Goal: Task Accomplishment & Management: Manage account settings

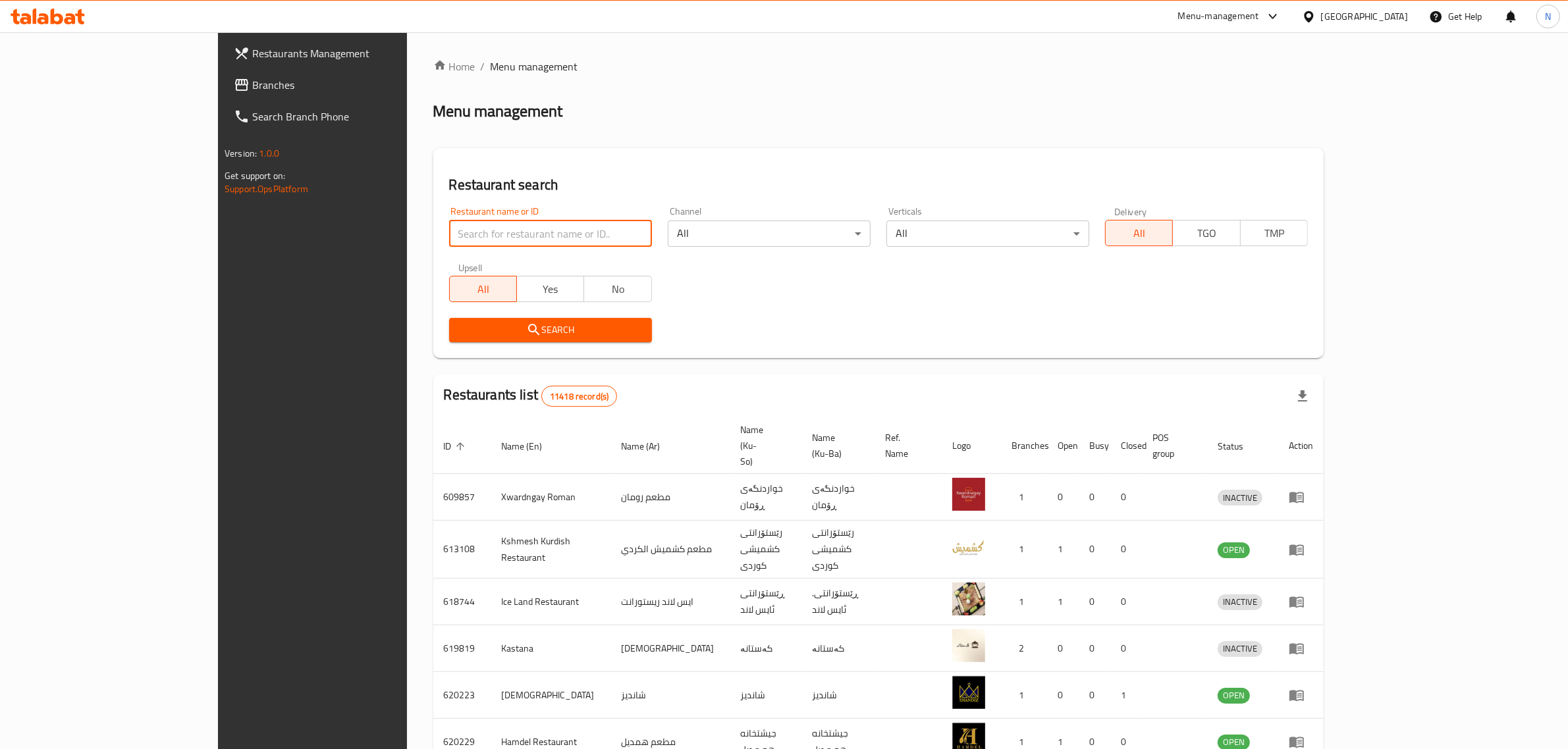
click at [549, 240] on input "search" at bounding box center [550, 233] width 203 height 26
paste input "704475"
type input "704475"
click at [570, 334] on span "Search" at bounding box center [550, 330] width 182 height 16
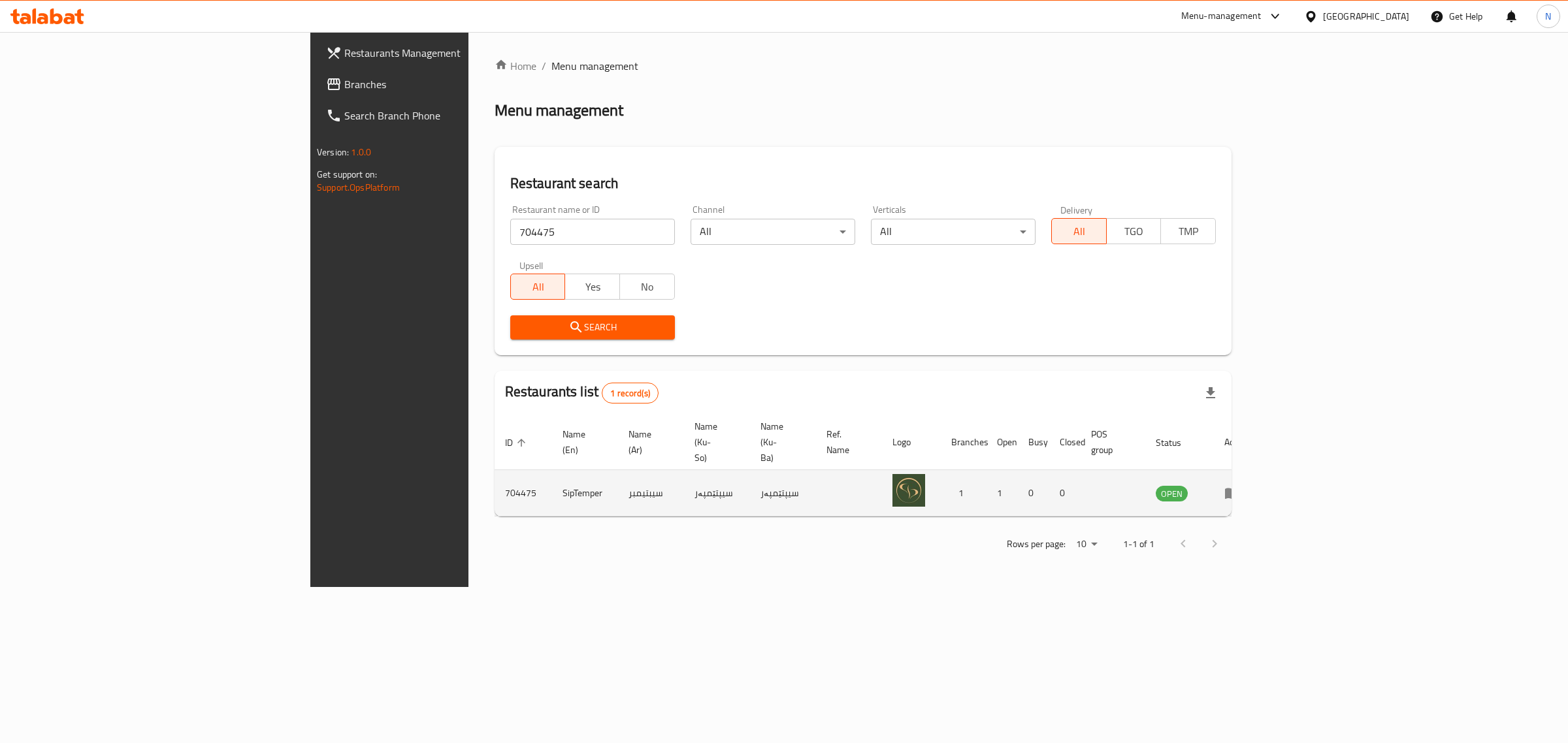
click at [1240, 485] on icon "enhanced table" at bounding box center [1232, 493] width 16 height 16
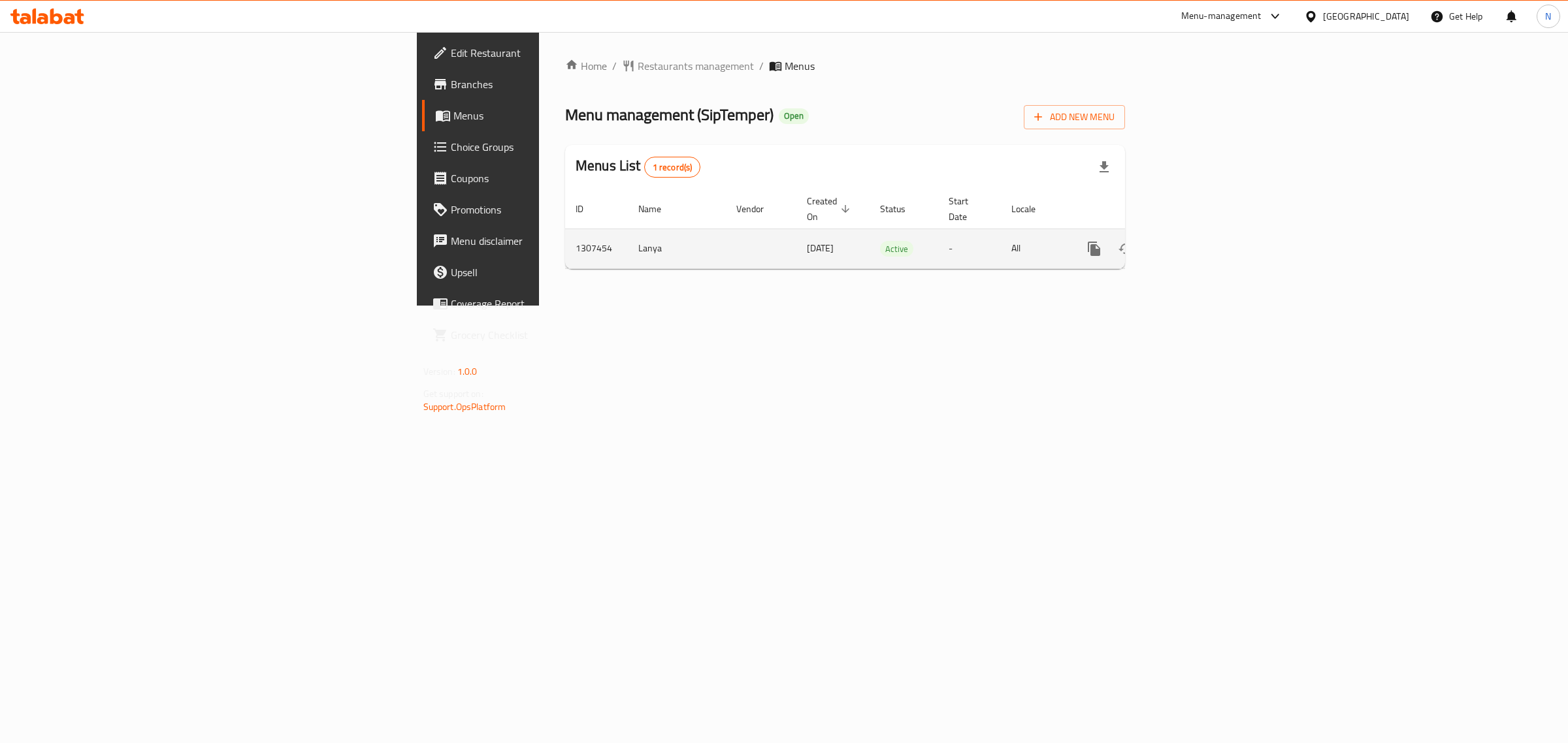
click at [1203, 233] on link "enhanced table" at bounding box center [1187, 248] width 31 height 31
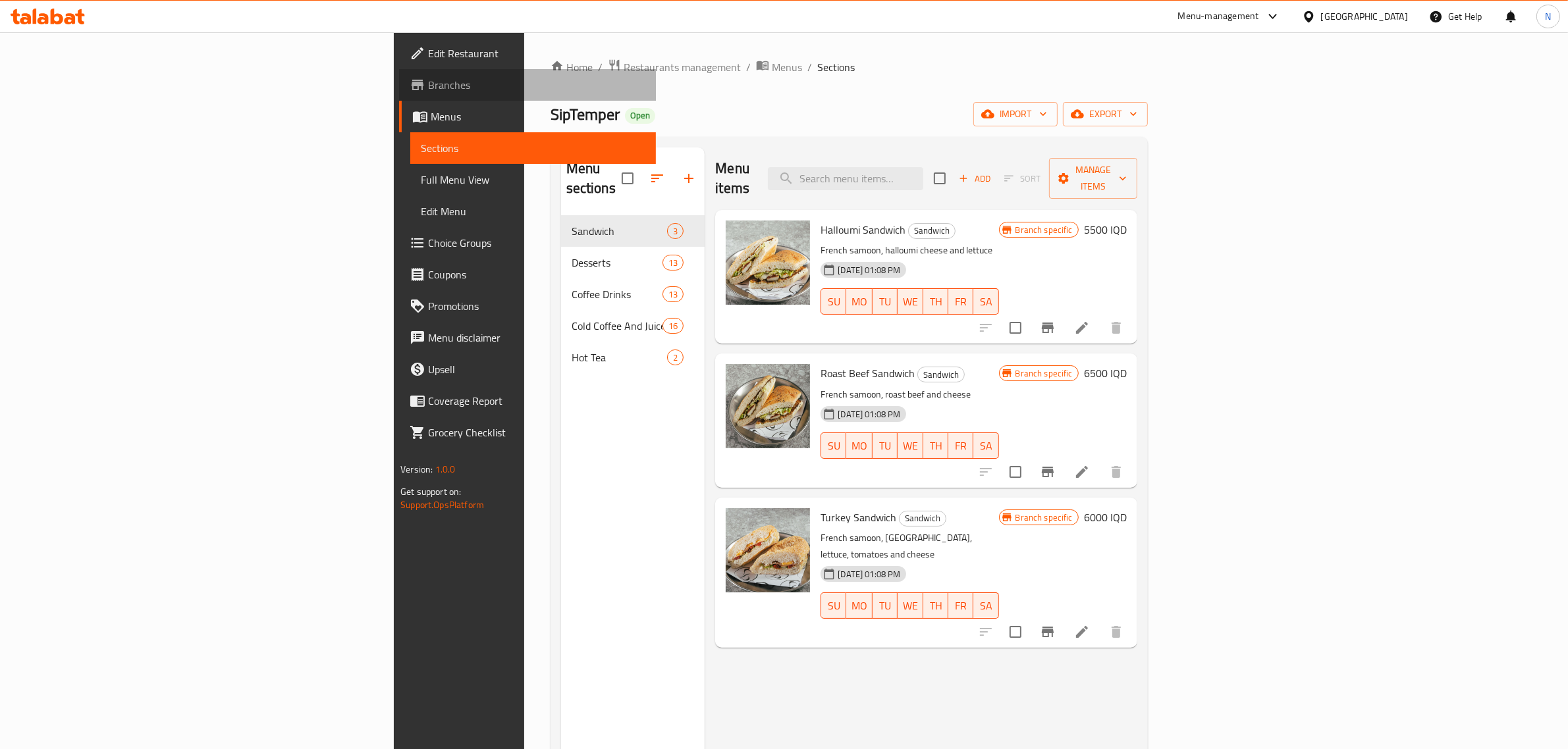
click at [428, 77] on span "Branches" at bounding box center [536, 86] width 217 height 16
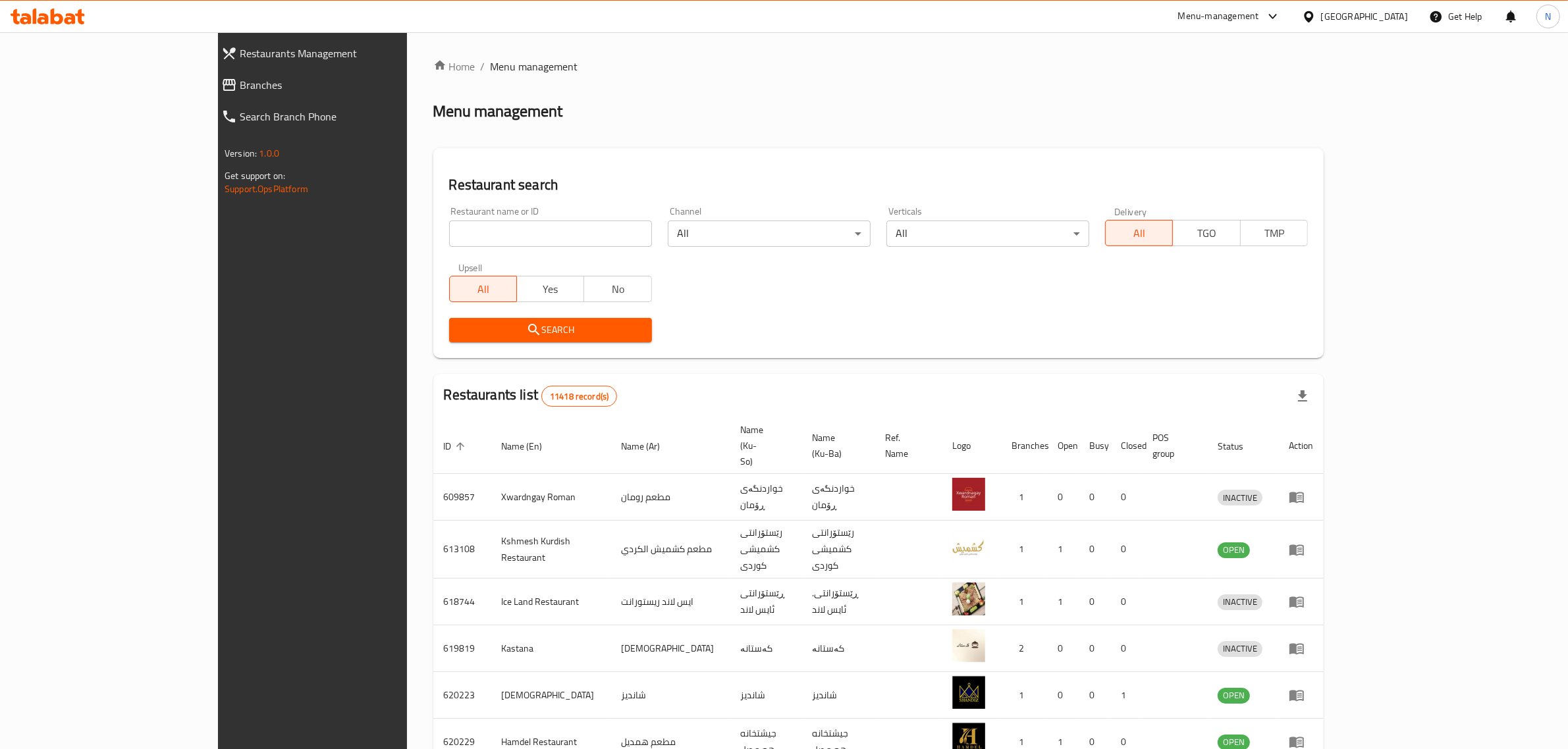
click at [464, 236] on input "search" at bounding box center [550, 233] width 203 height 26
paste input "694251"
type input "694251"
click at [486, 326] on span "Search" at bounding box center [550, 330] width 182 height 16
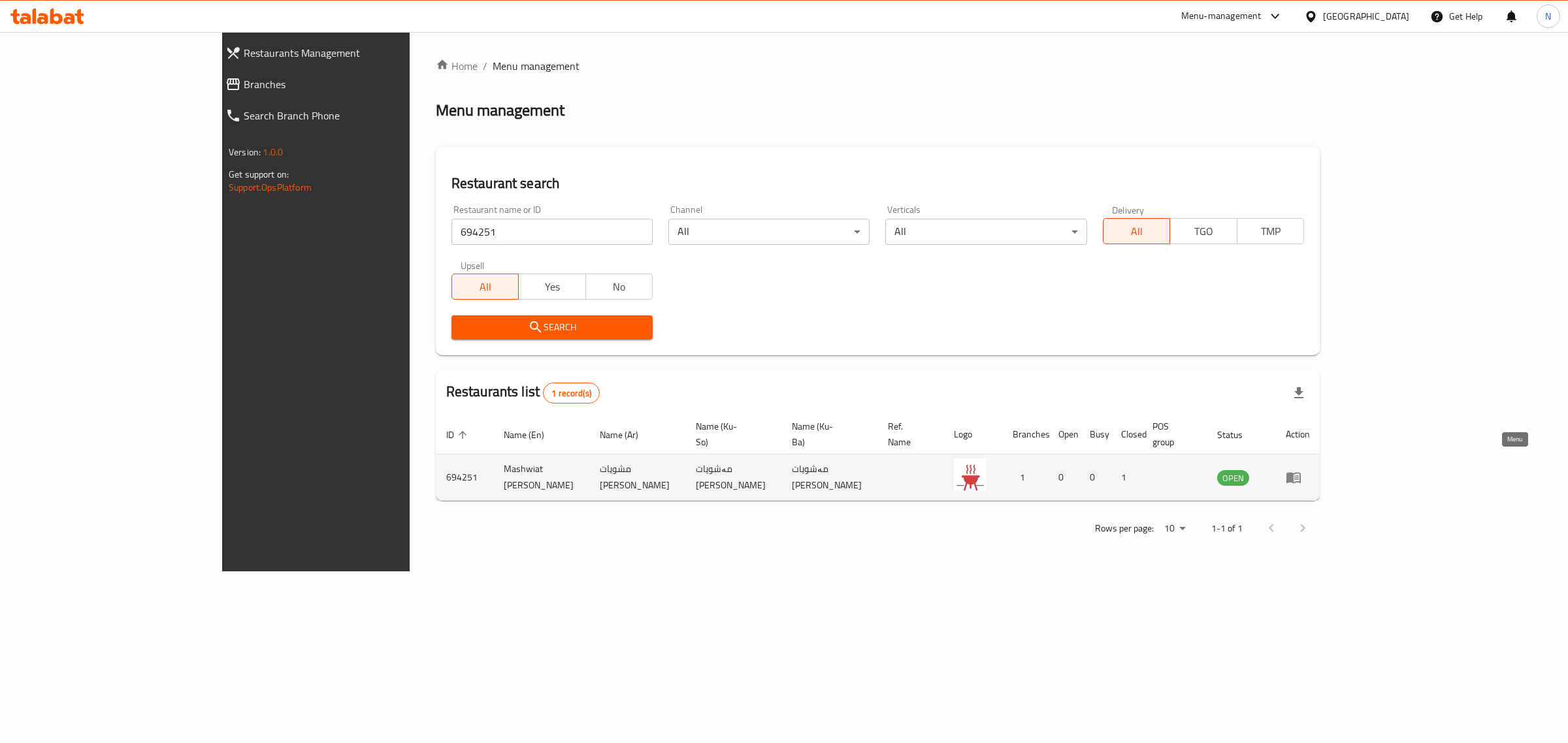
click at [1301, 470] on icon "enhanced table" at bounding box center [1294, 478] width 16 height 16
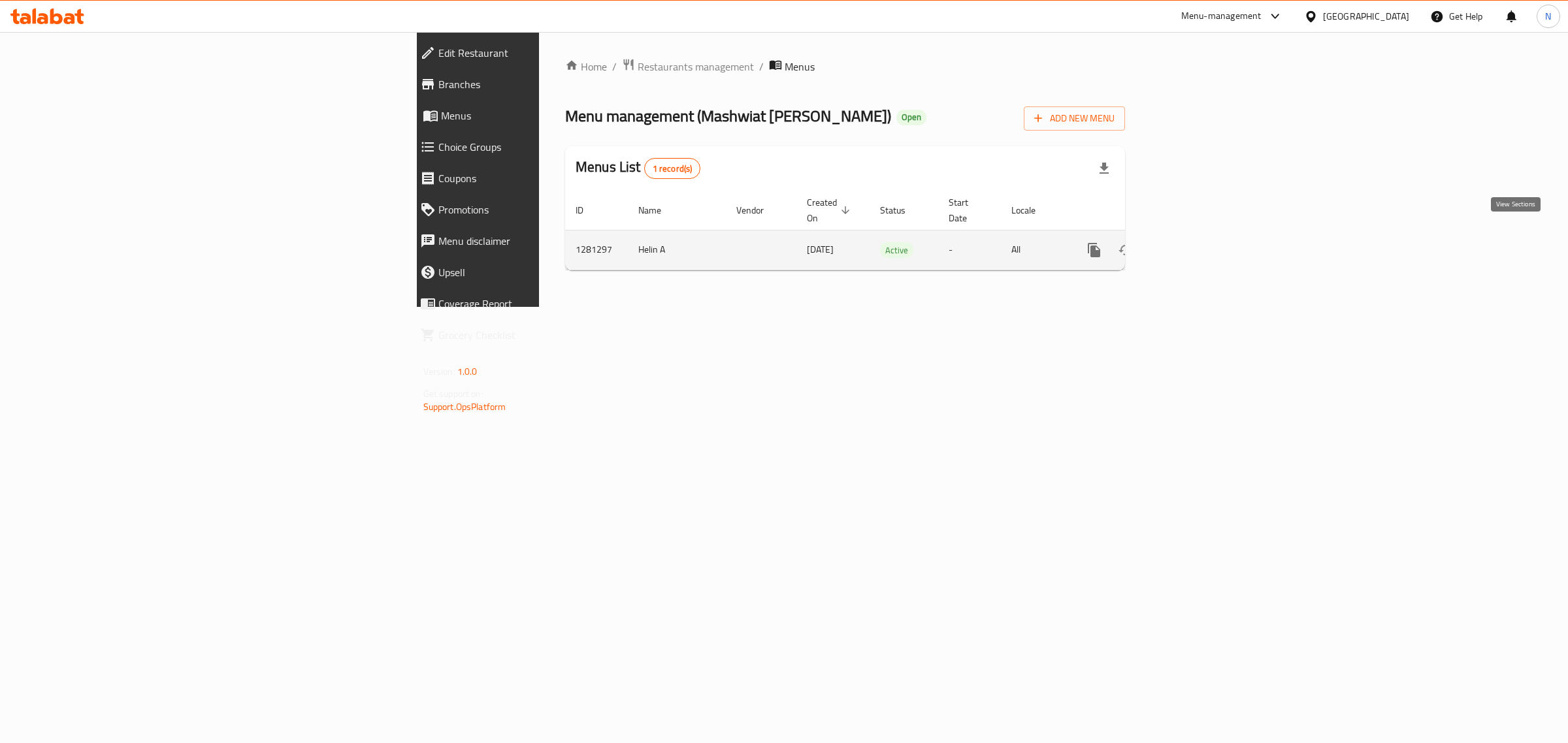
click at [1196, 242] on icon "enhanced table" at bounding box center [1188, 250] width 16 height 16
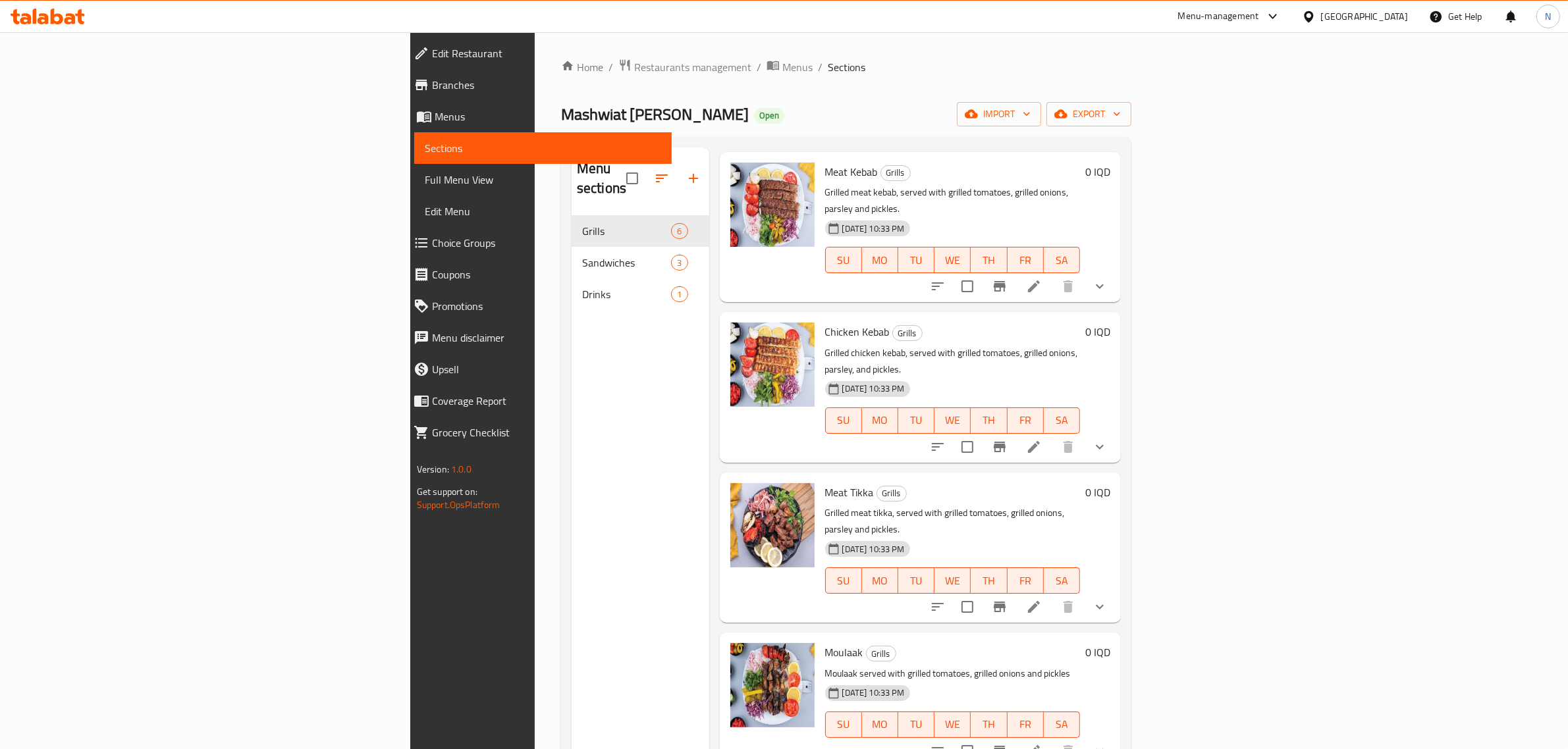
scroll to position [82, 0]
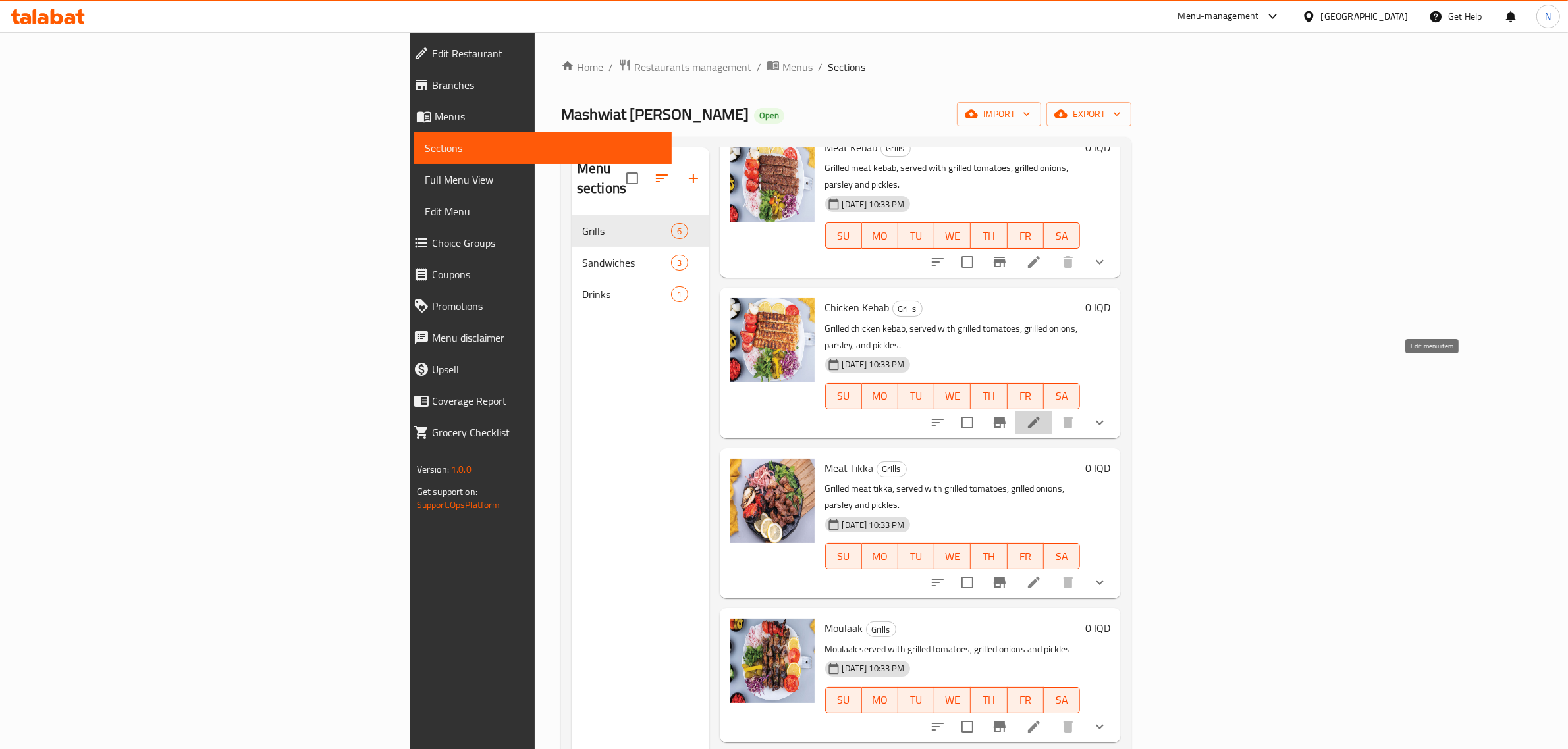
click at [1039, 417] on icon at bounding box center [1033, 422] width 12 height 12
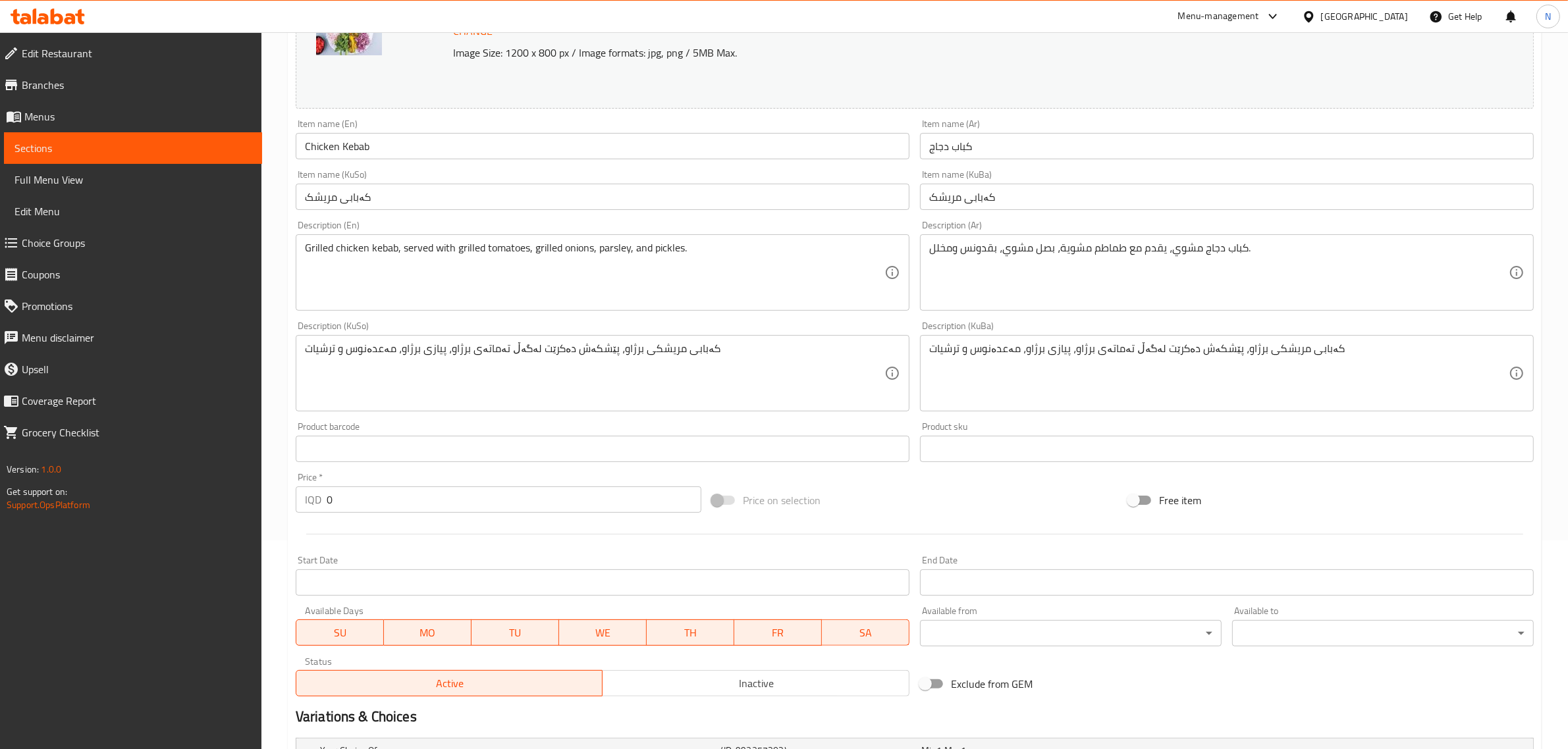
scroll to position [381, 0]
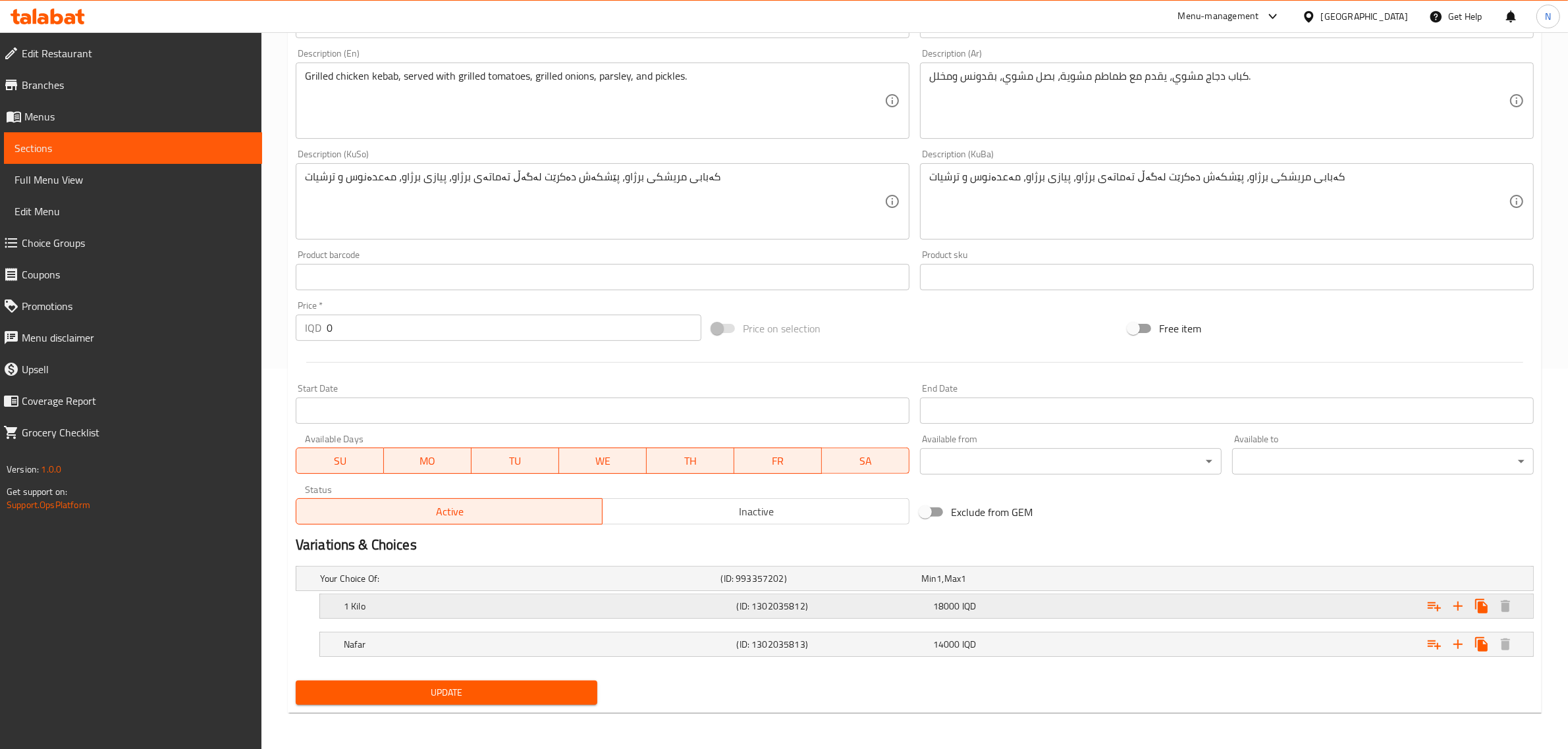
click at [606, 603] on h5 "1 Kilo" at bounding box center [538, 606] width 388 height 14
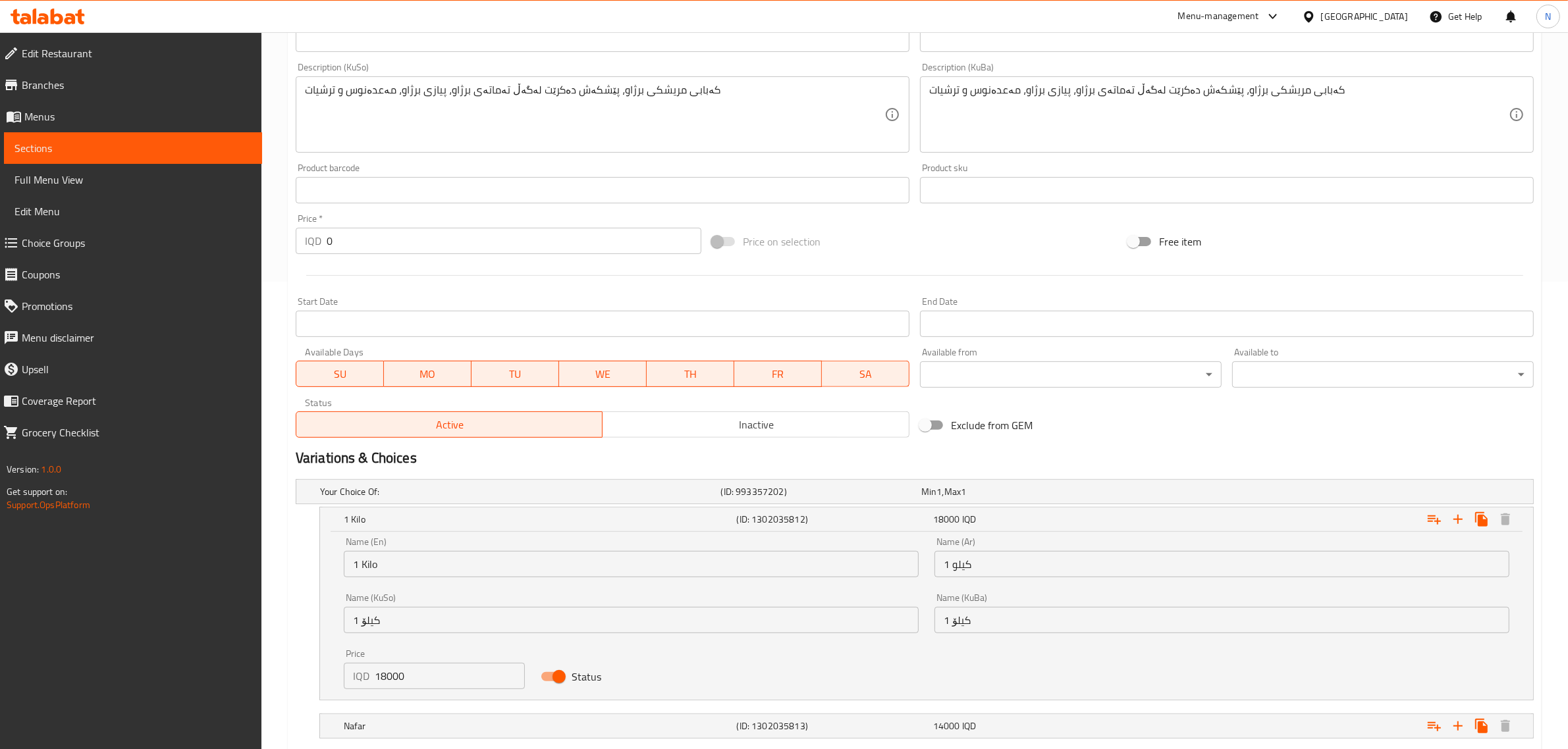
scroll to position [549, 0]
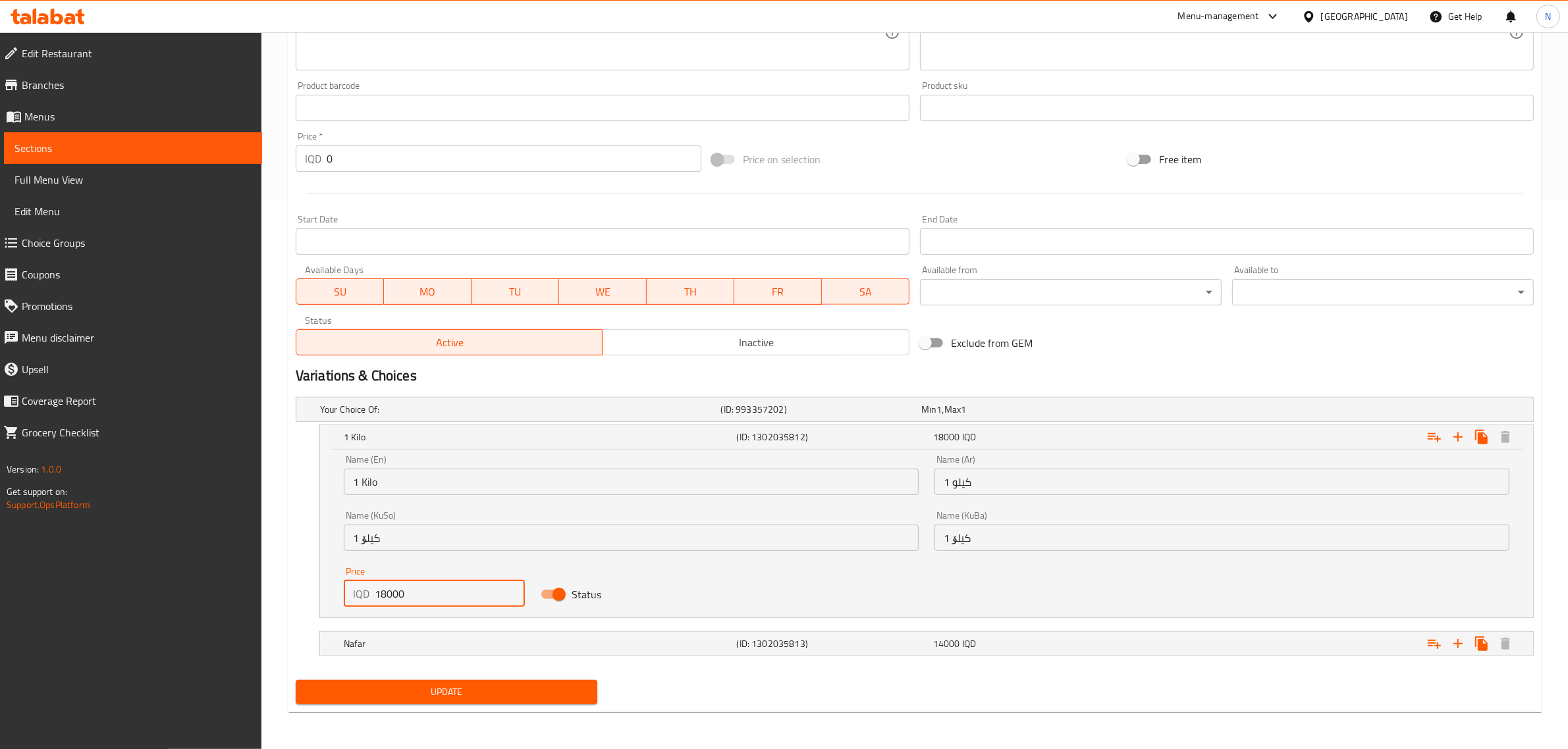
drag, startPoint x: 385, startPoint y: 592, endPoint x: 330, endPoint y: 600, distance: 55.6
click at [354, 608] on div "Price IQD 18000 Price" at bounding box center [434, 587] width 197 height 56
type input "20000"
click at [784, 650] on h5 "(ID: 1302035813)" at bounding box center [832, 644] width 191 height 14
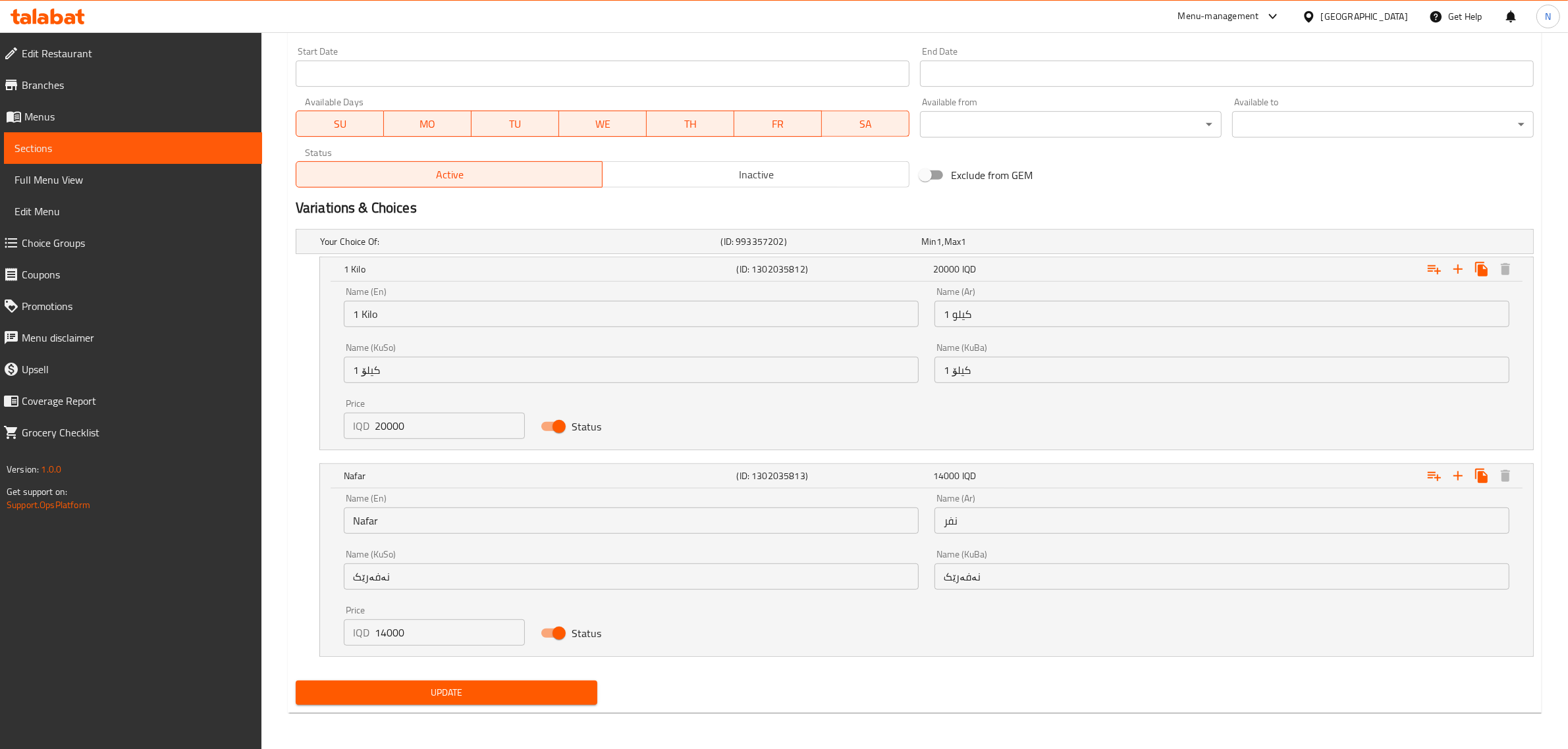
scroll to position [718, 0]
click at [475, 692] on span "Update" at bounding box center [446, 692] width 280 height 16
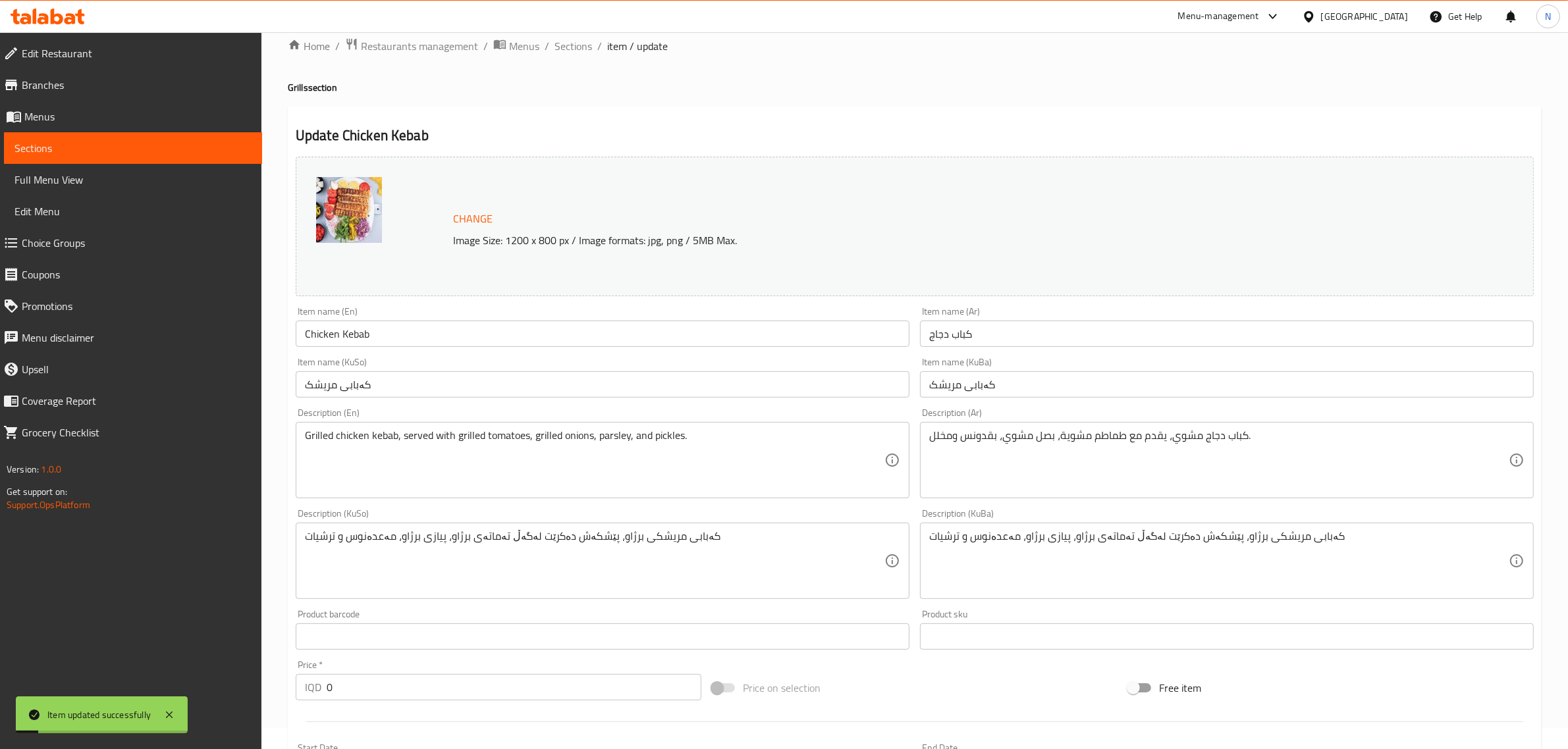
scroll to position [0, 0]
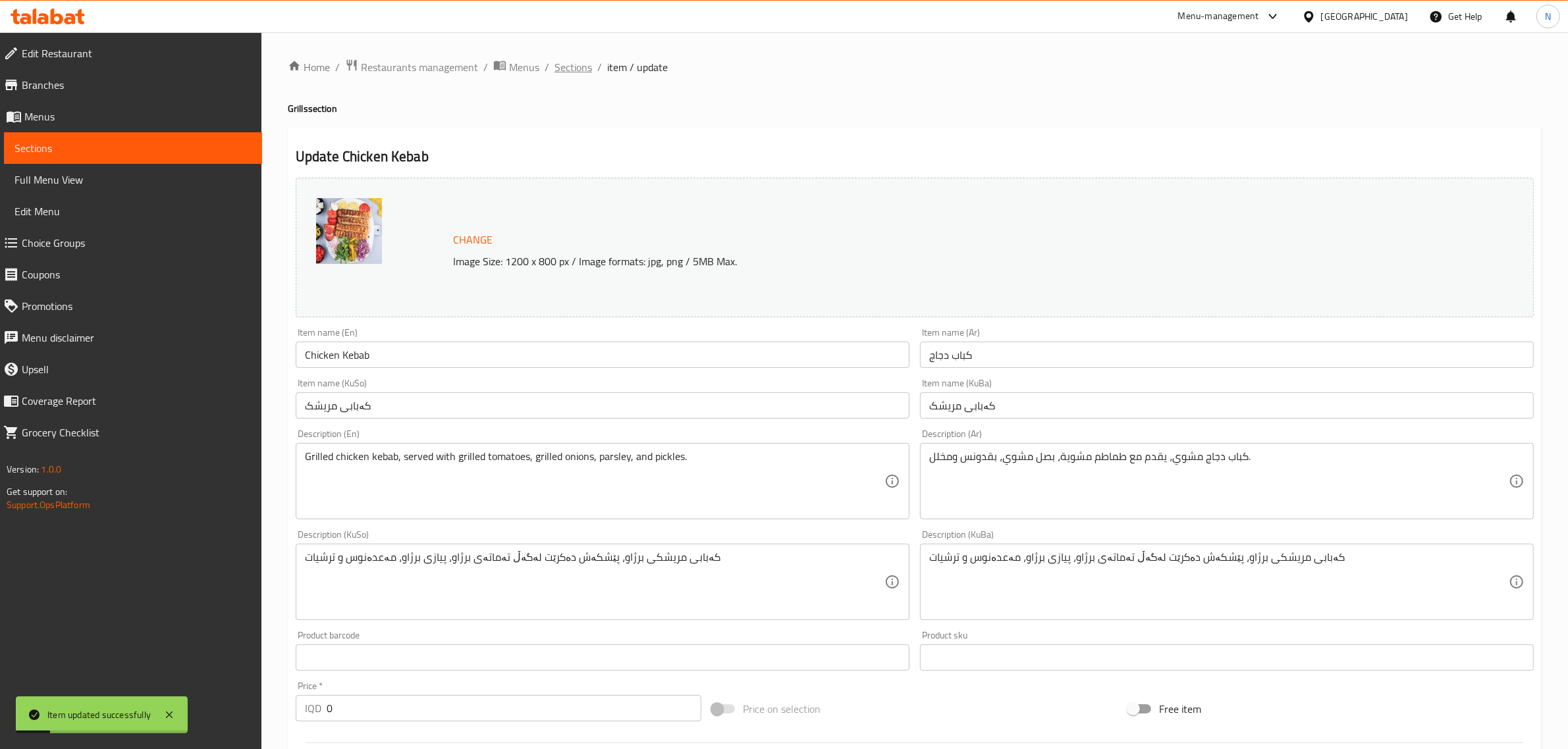
click at [585, 73] on span "Sections" at bounding box center [574, 68] width 38 height 16
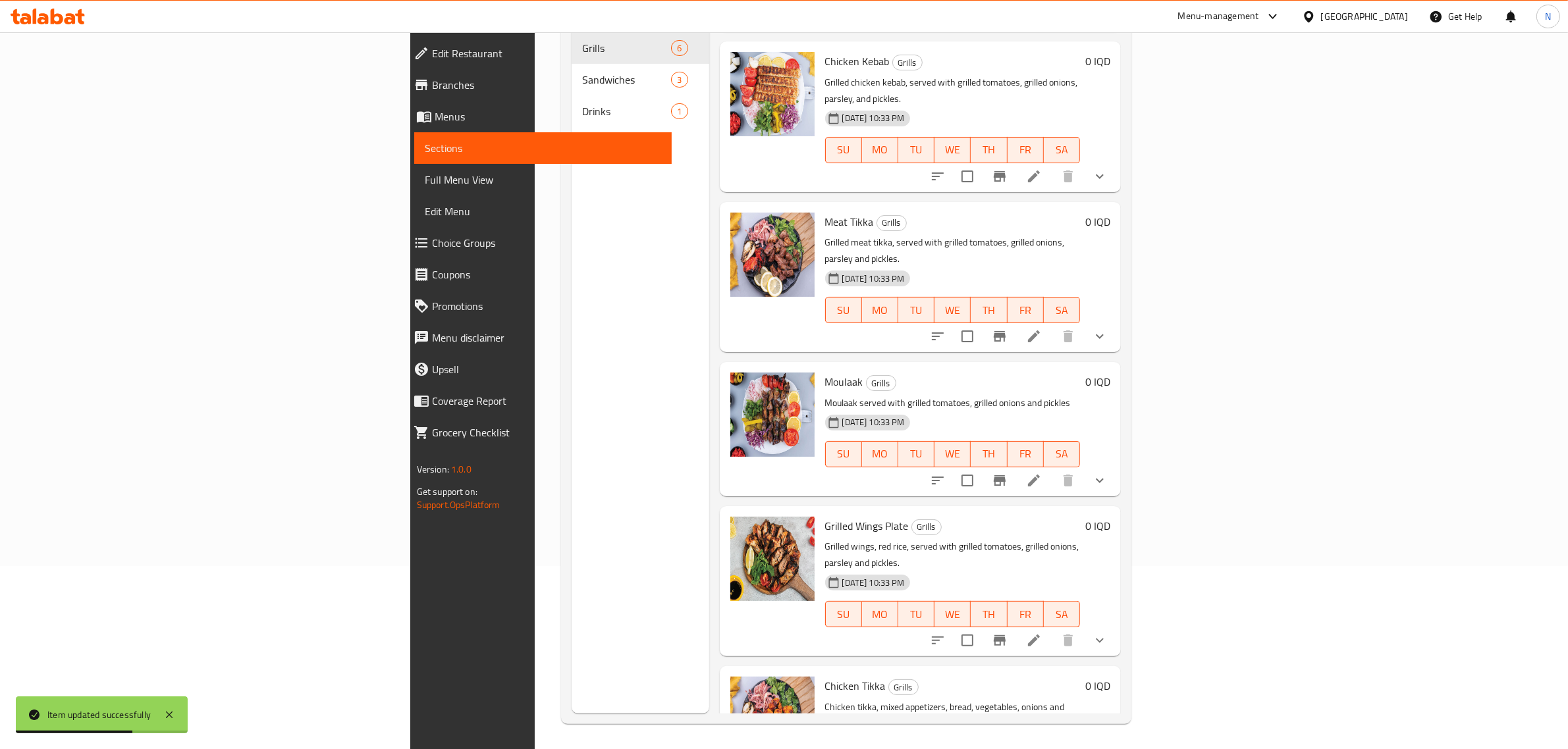
scroll to position [185, 0]
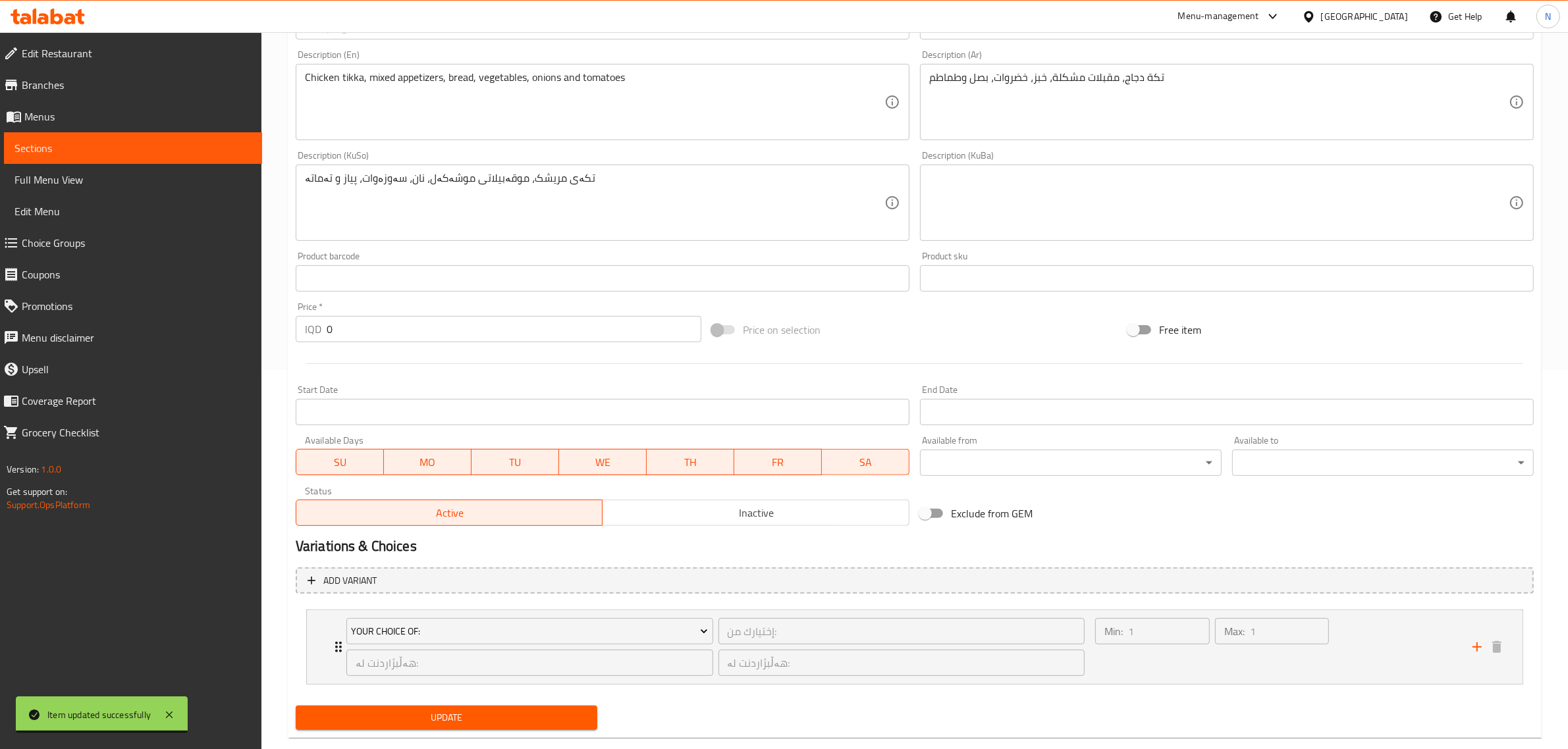
scroll to position [403, 0]
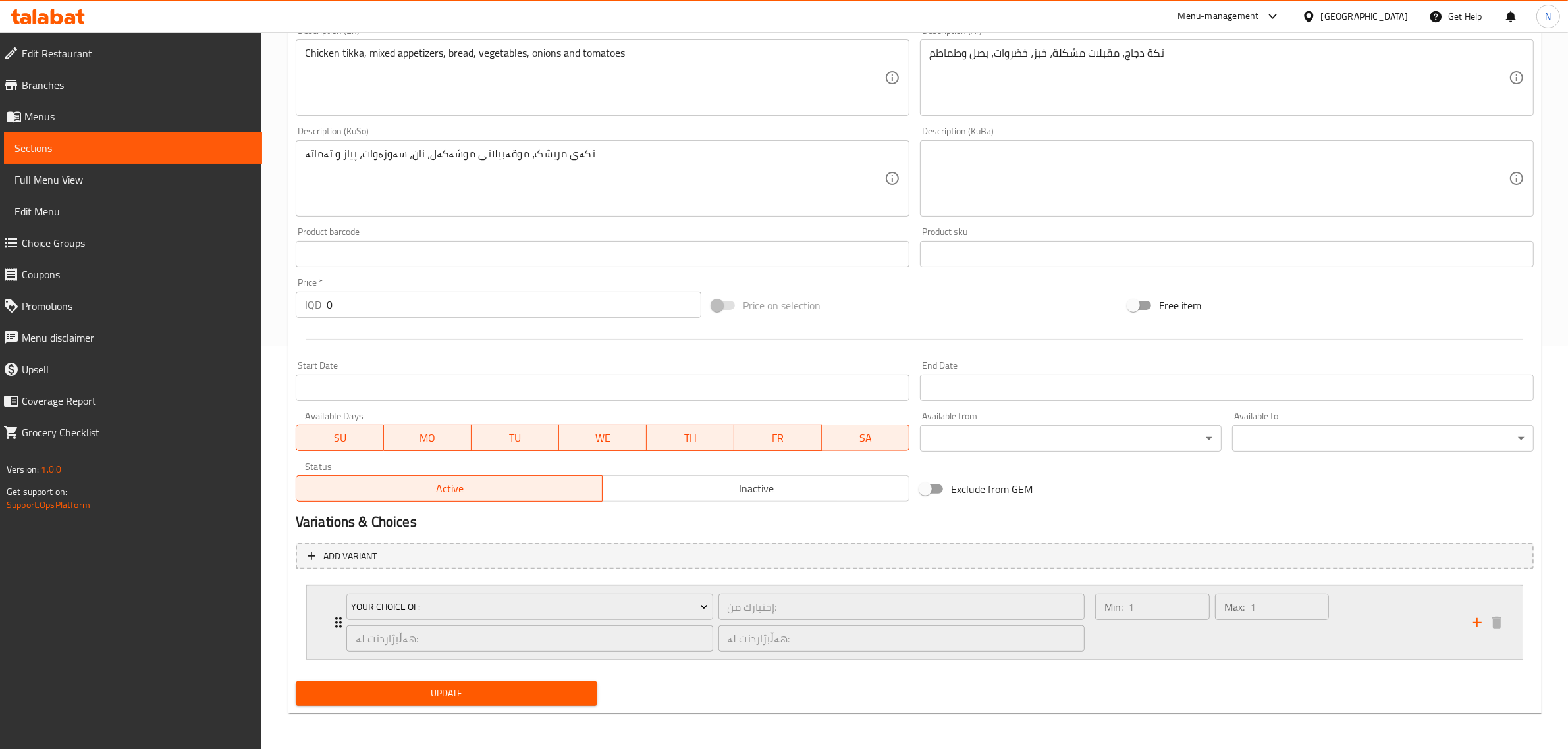
click at [723, 589] on div "Your Choice Of: إختيارك من: ​ هەڵبژاردنت لە: ​ هەڵبژاردنت لە: ​" at bounding box center [715, 623] width 754 height 74
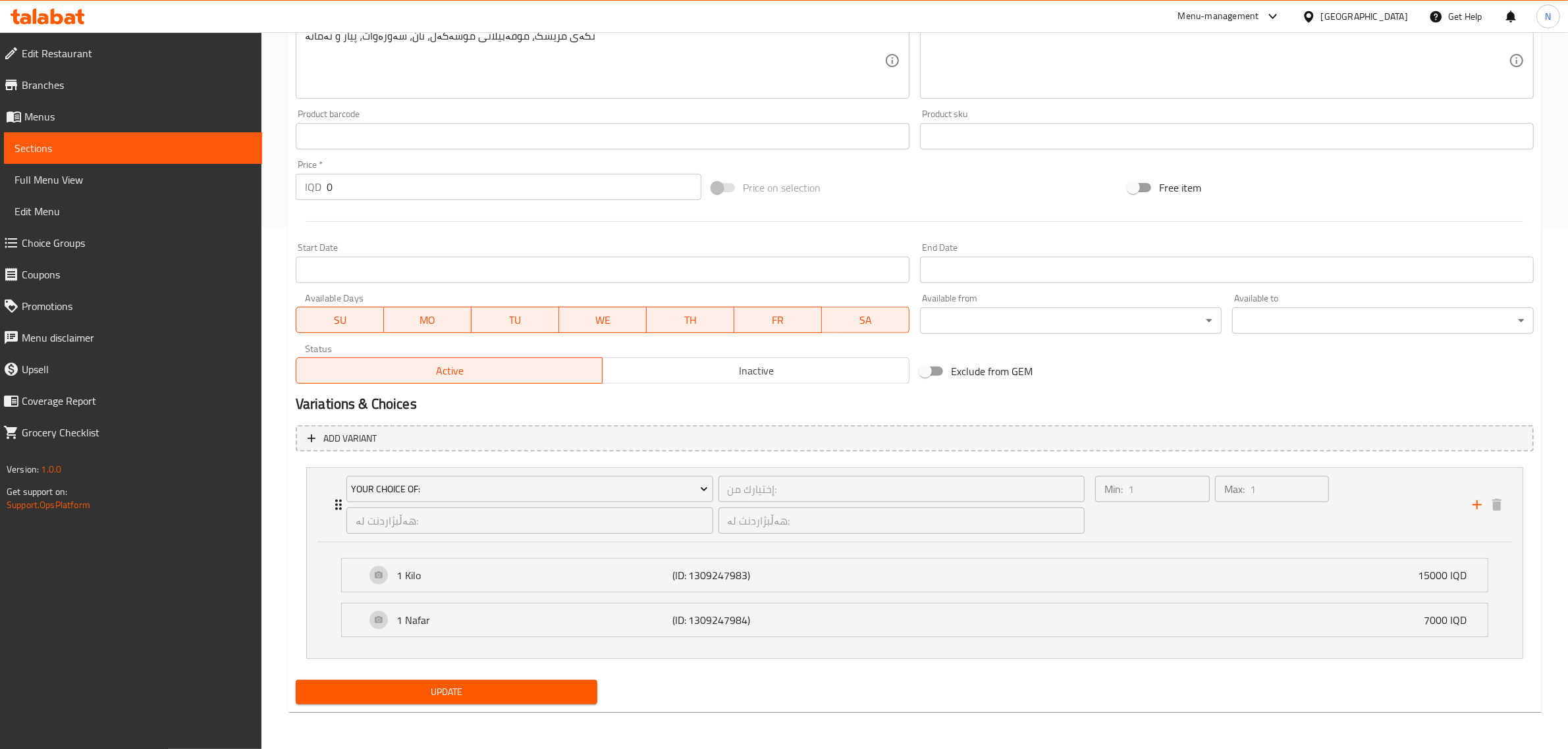
scroll to position [0, 0]
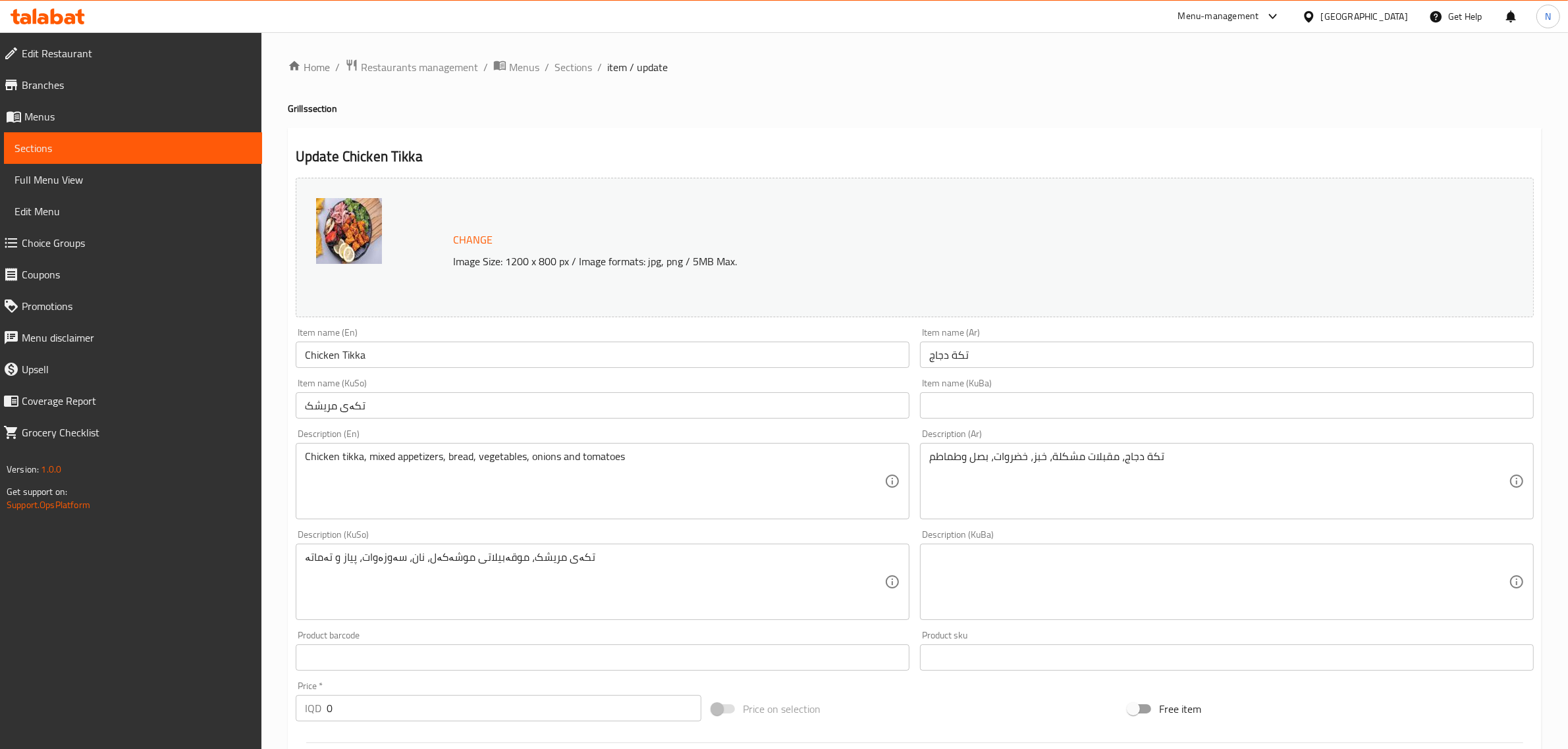
click at [552, 362] on input "Chicken Tikka" at bounding box center [602, 354] width 613 height 26
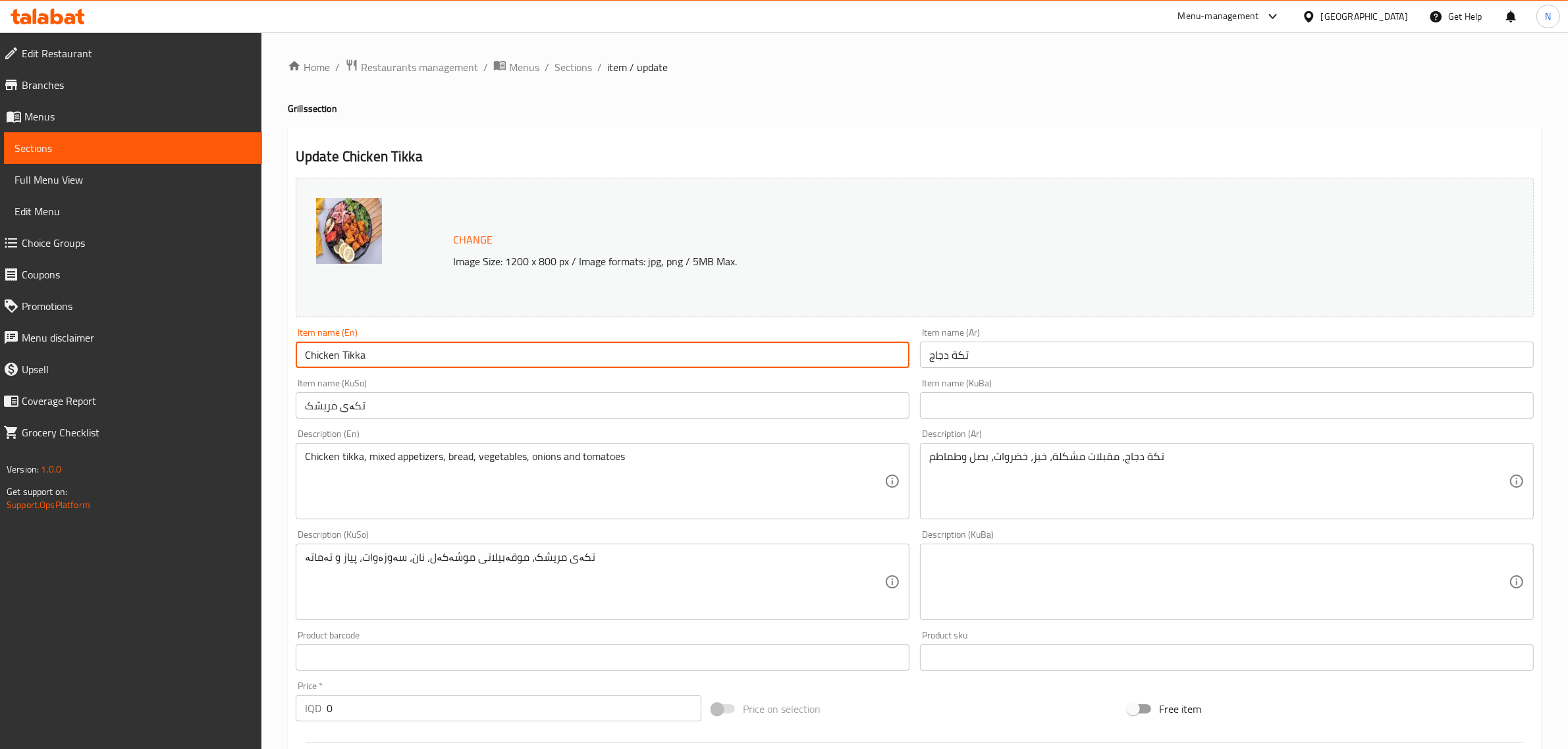
click at [552, 362] on input "Chicken Tikka" at bounding box center [602, 354] width 613 height 26
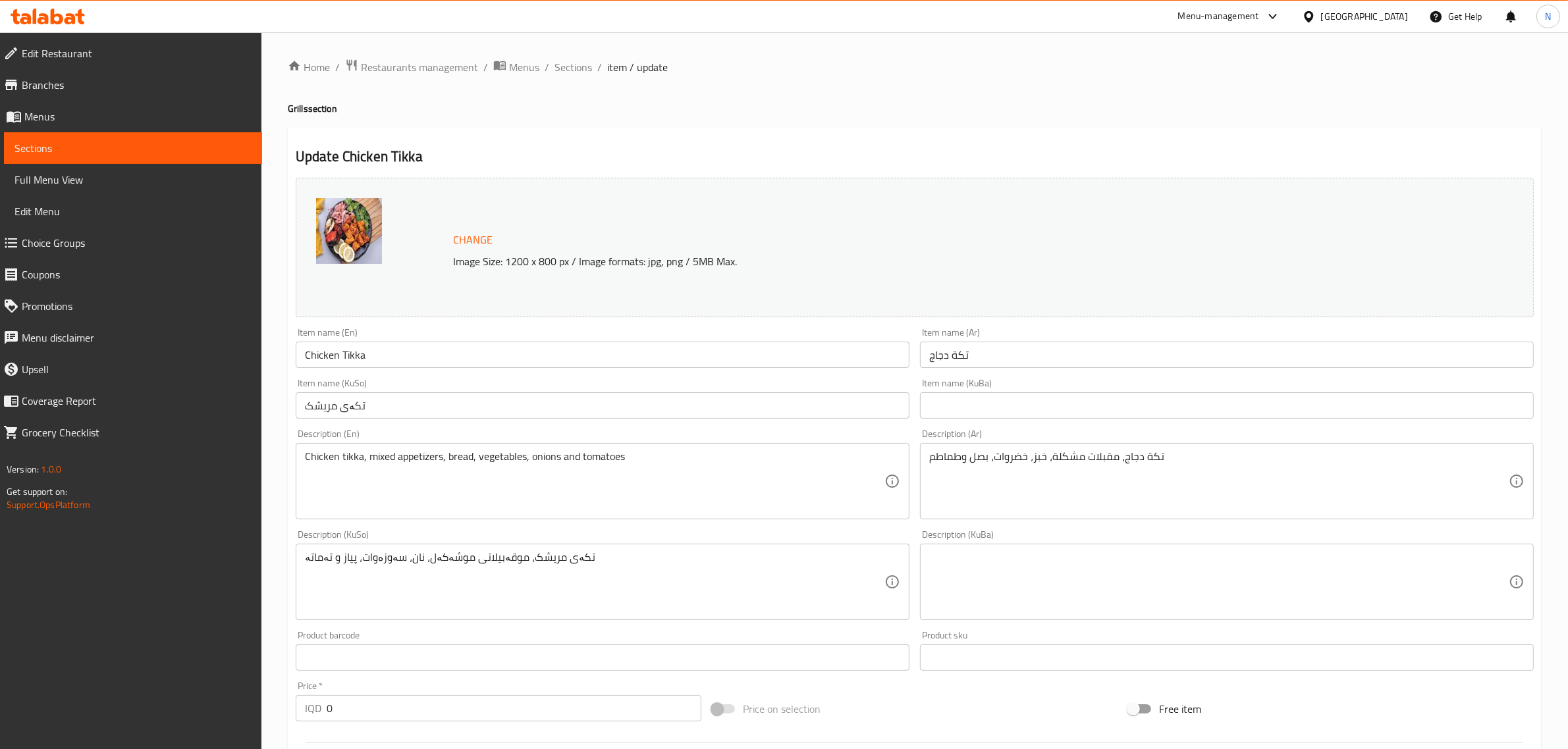
click at [31, 9] on icon at bounding box center [48, 17] width 75 height 16
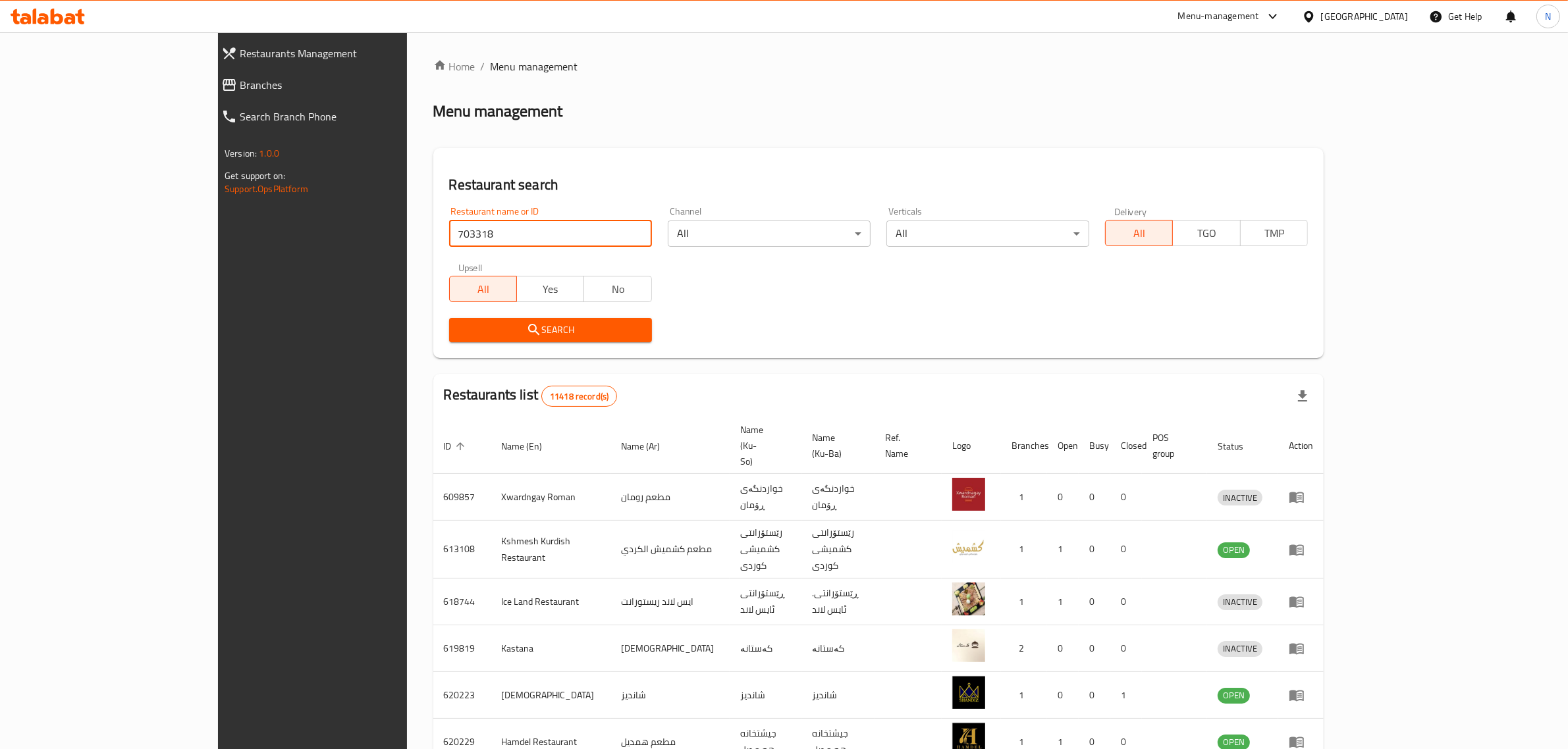
type input "703318"
click at [494, 314] on div "Search" at bounding box center [550, 329] width 219 height 41
click at [494, 321] on button "Search" at bounding box center [550, 329] width 203 height 24
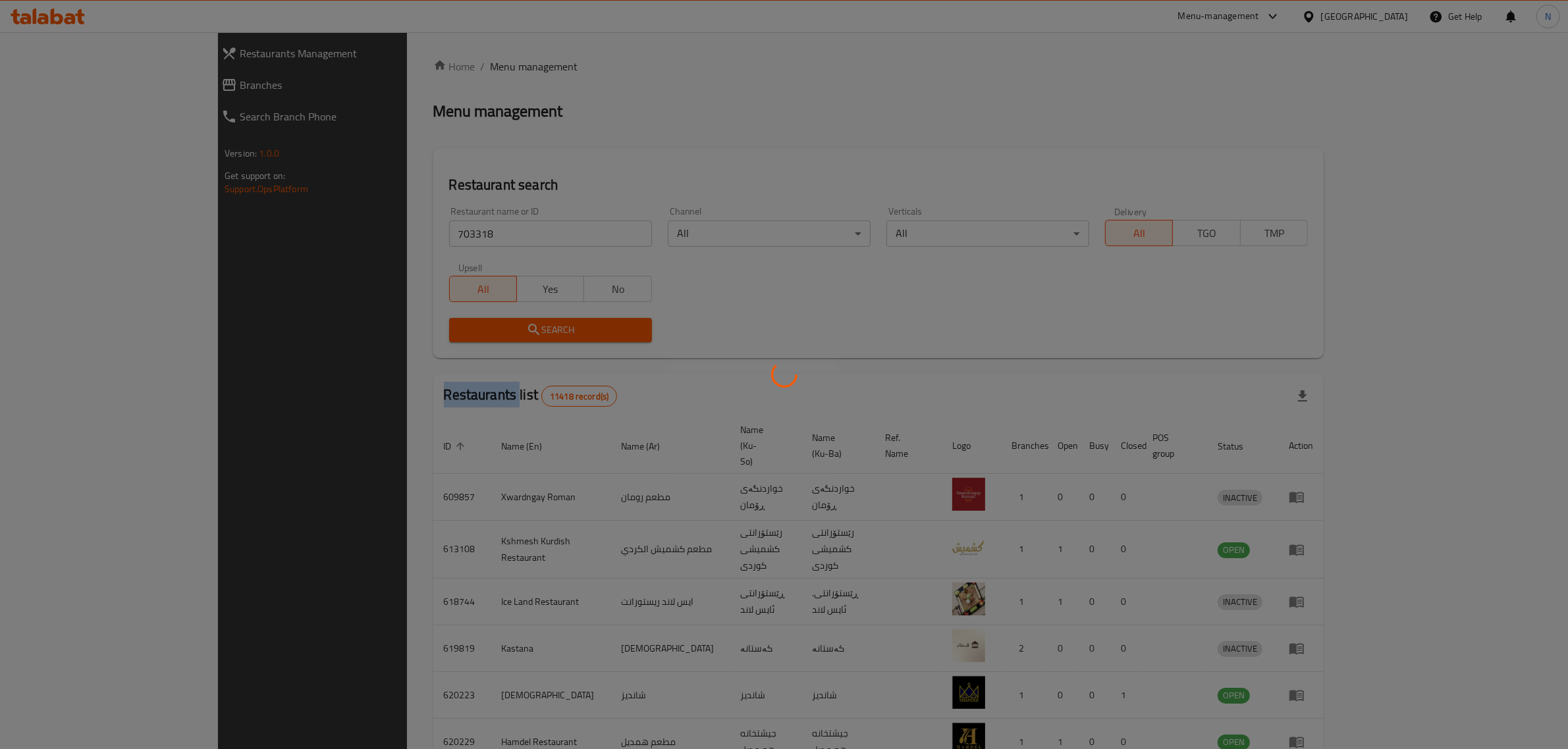
click at [494, 321] on div at bounding box center [784, 374] width 1568 height 749
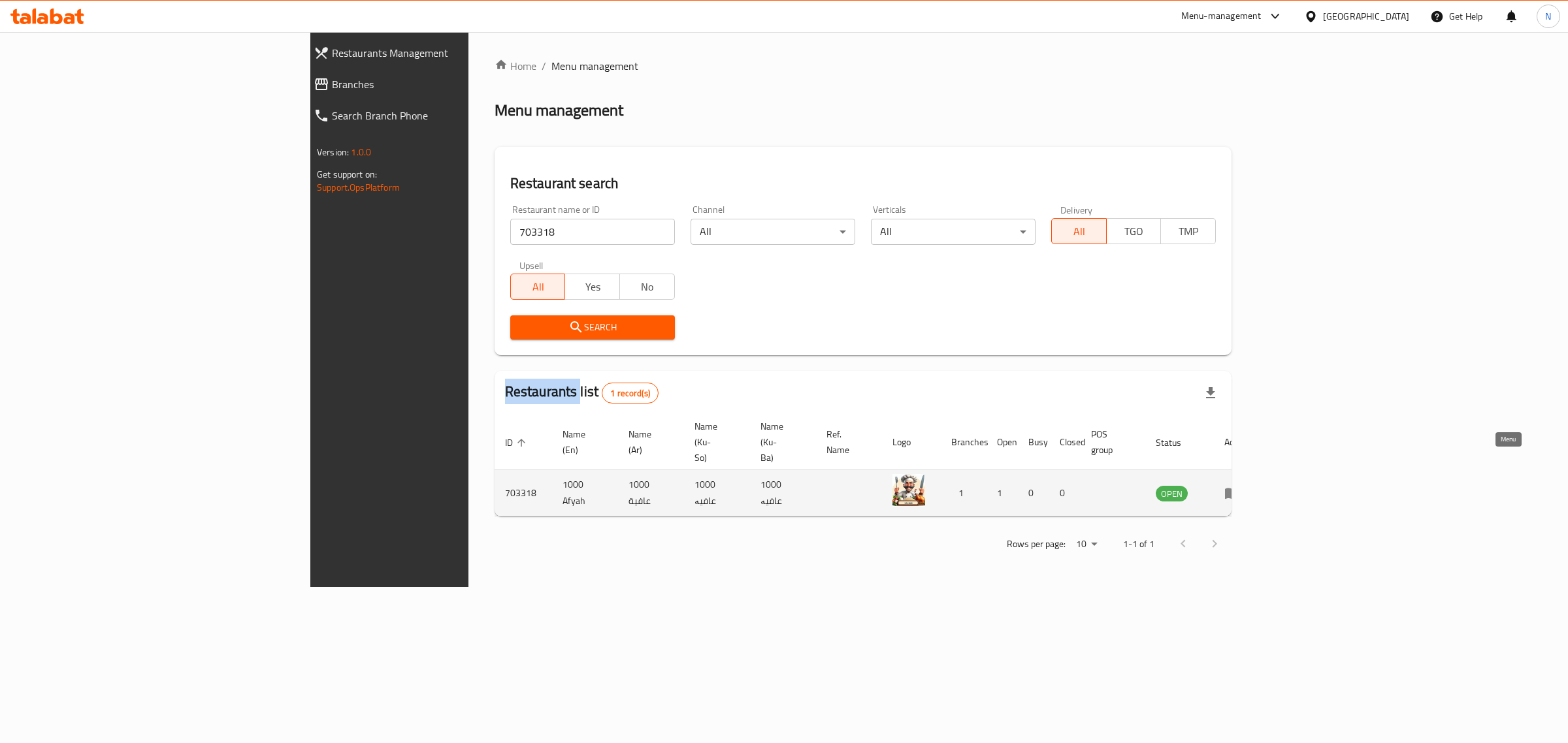
click at [1248, 485] on link "enhanced table" at bounding box center [1236, 493] width 24 height 16
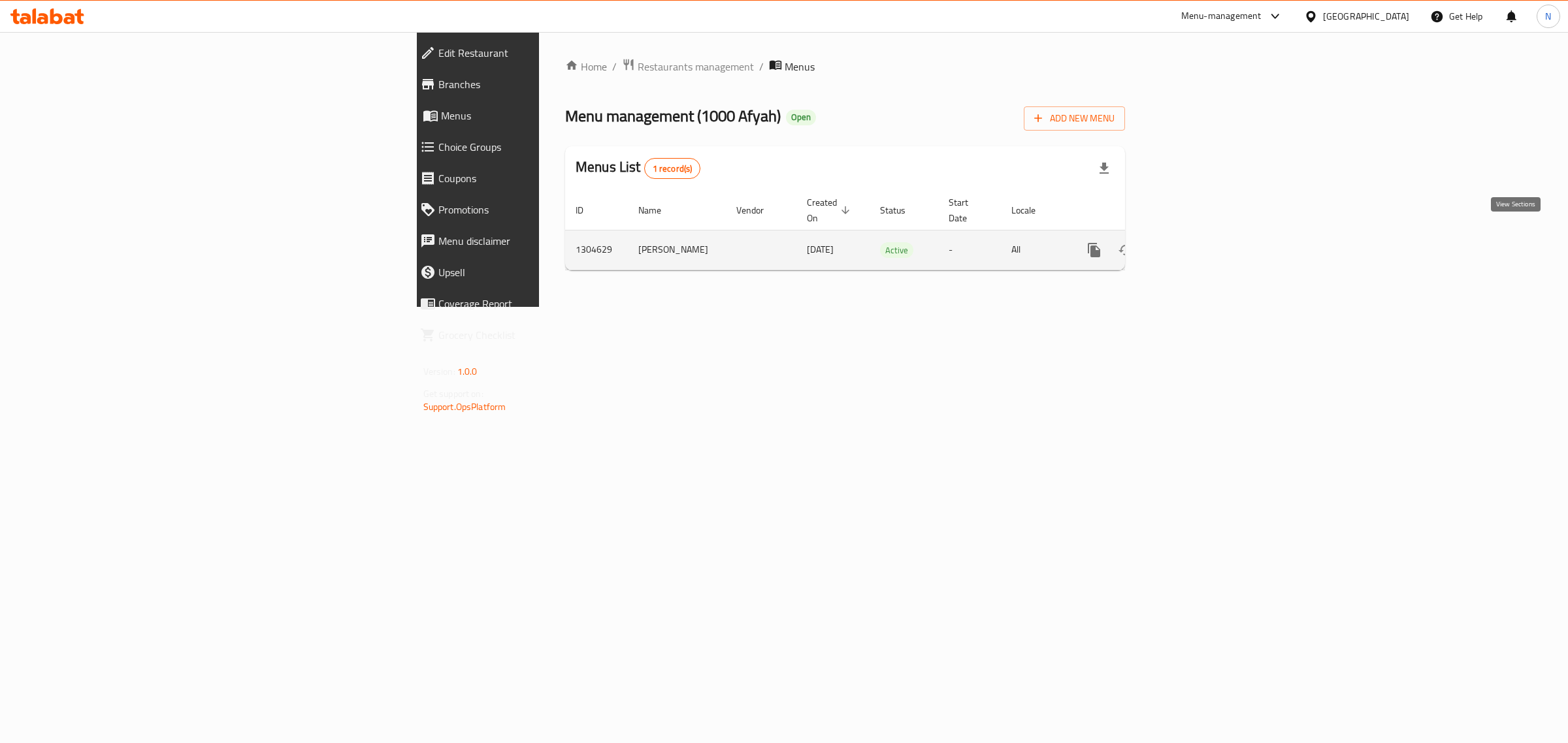
click at [1196, 242] on icon "enhanced table" at bounding box center [1188, 250] width 16 height 16
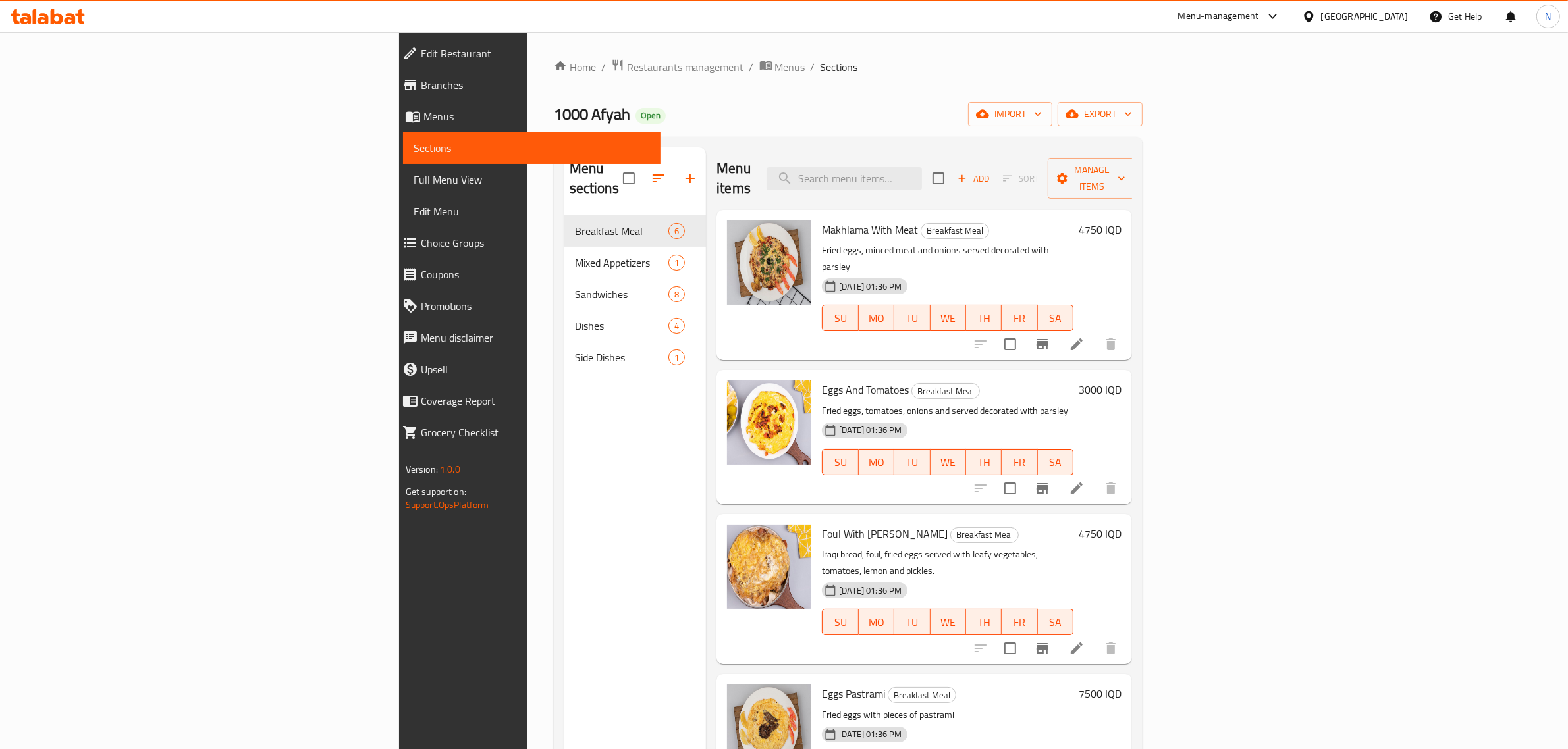
click at [421, 85] on span "Branches" at bounding box center [535, 86] width 230 height 16
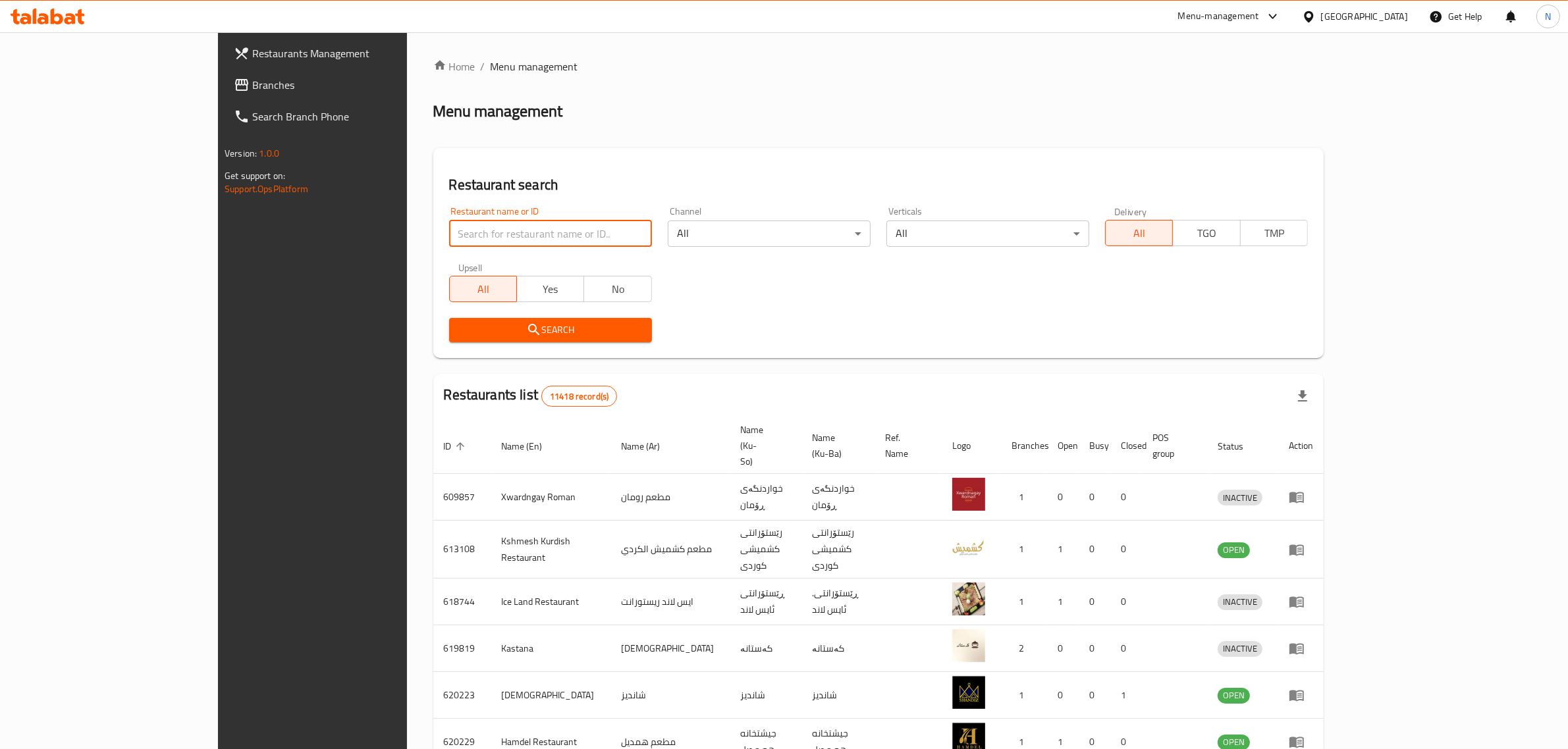
click at [521, 234] on input "search" at bounding box center [550, 233] width 203 height 26
paste input "704588"
type input "704588"
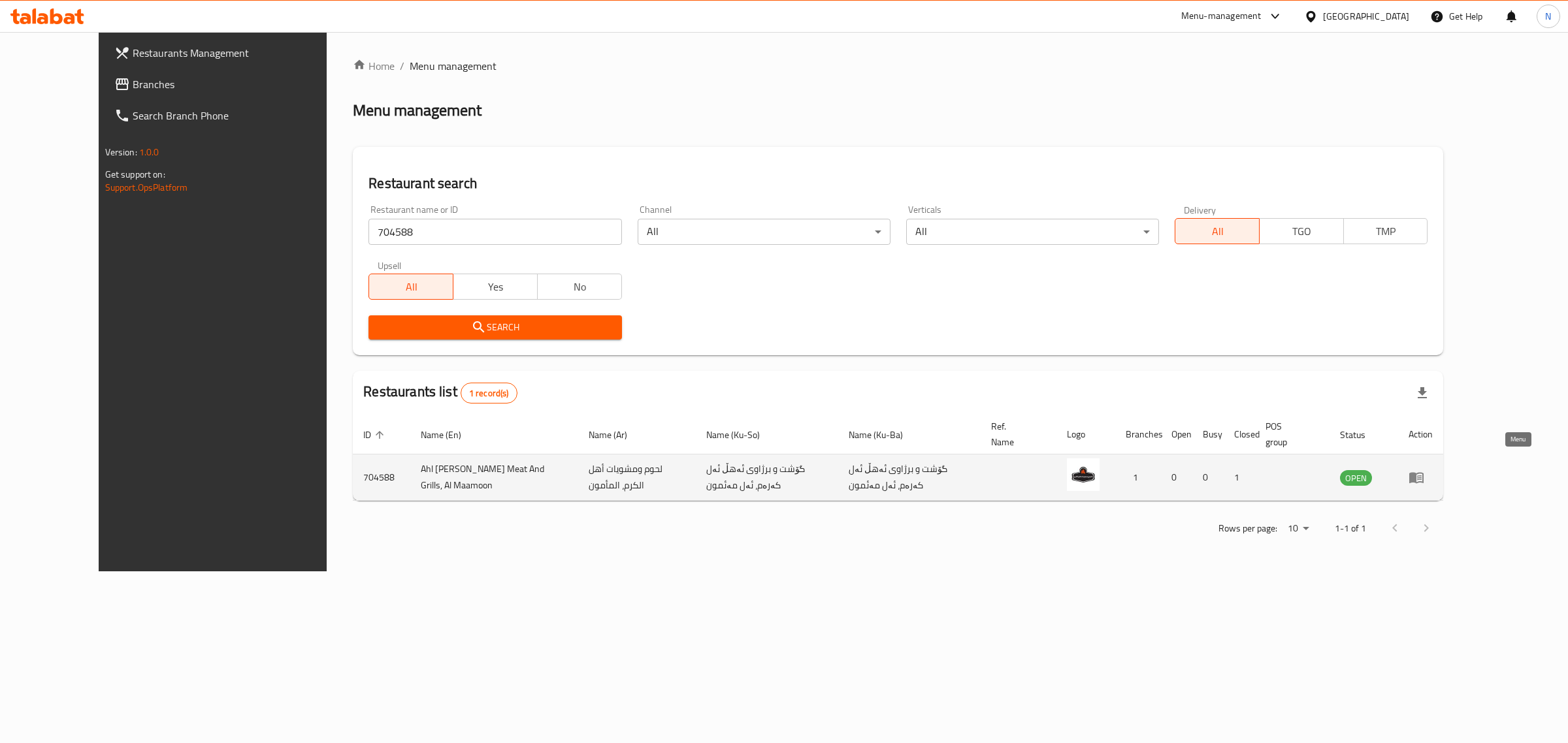
click at [1432, 470] on link "enhanced table" at bounding box center [1420, 478] width 24 height 16
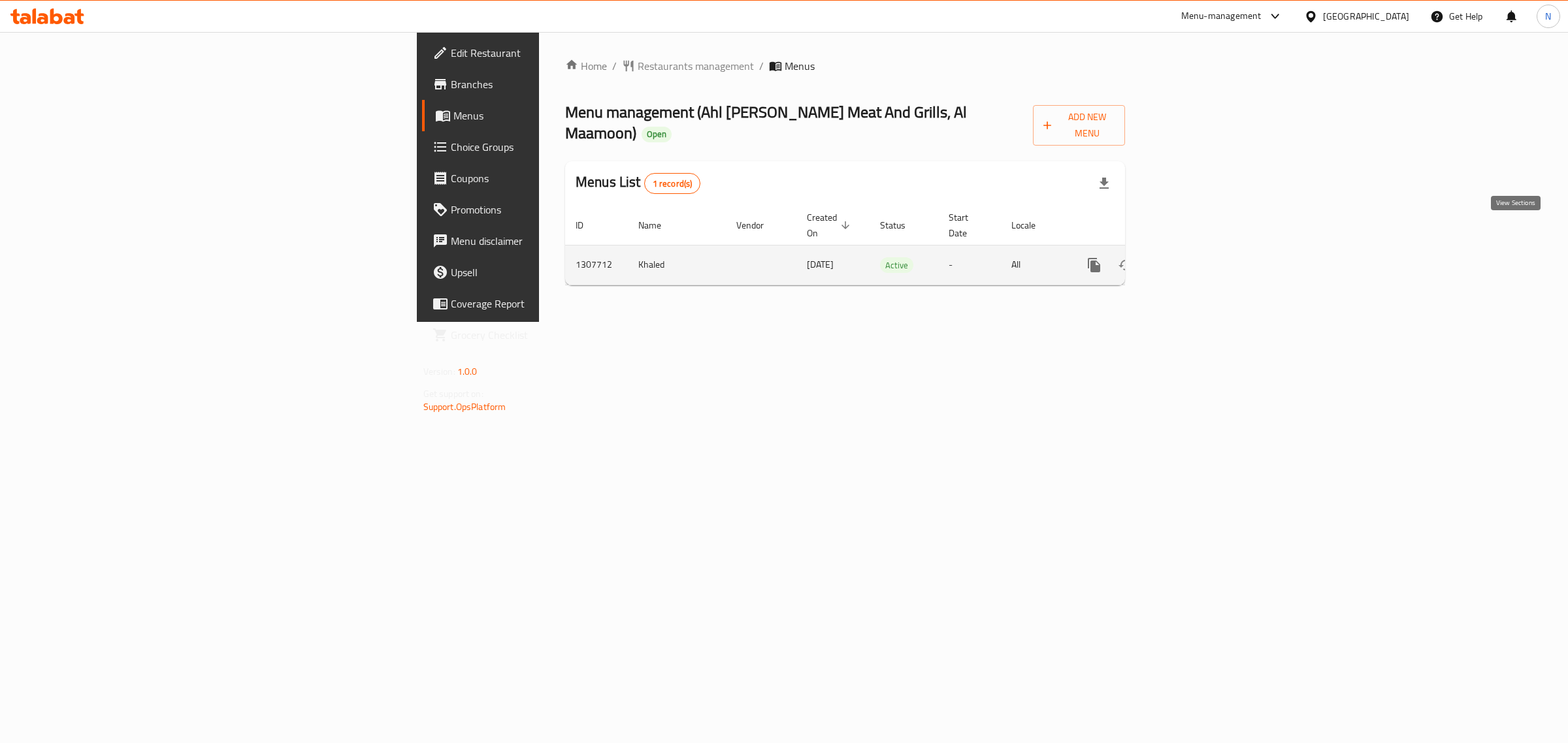
click at [1203, 249] on link "enhanced table" at bounding box center [1187, 264] width 31 height 31
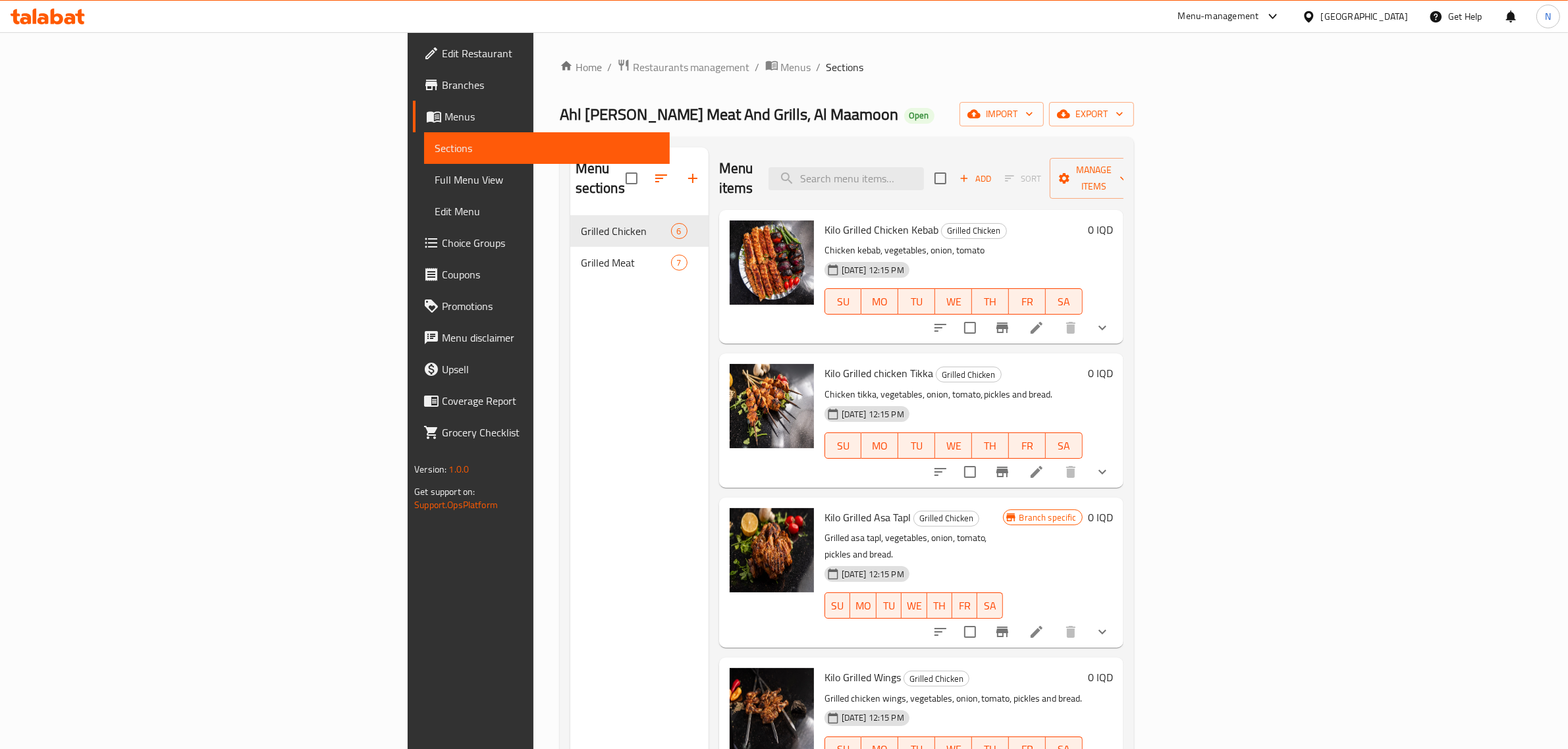
scroll to position [146, 0]
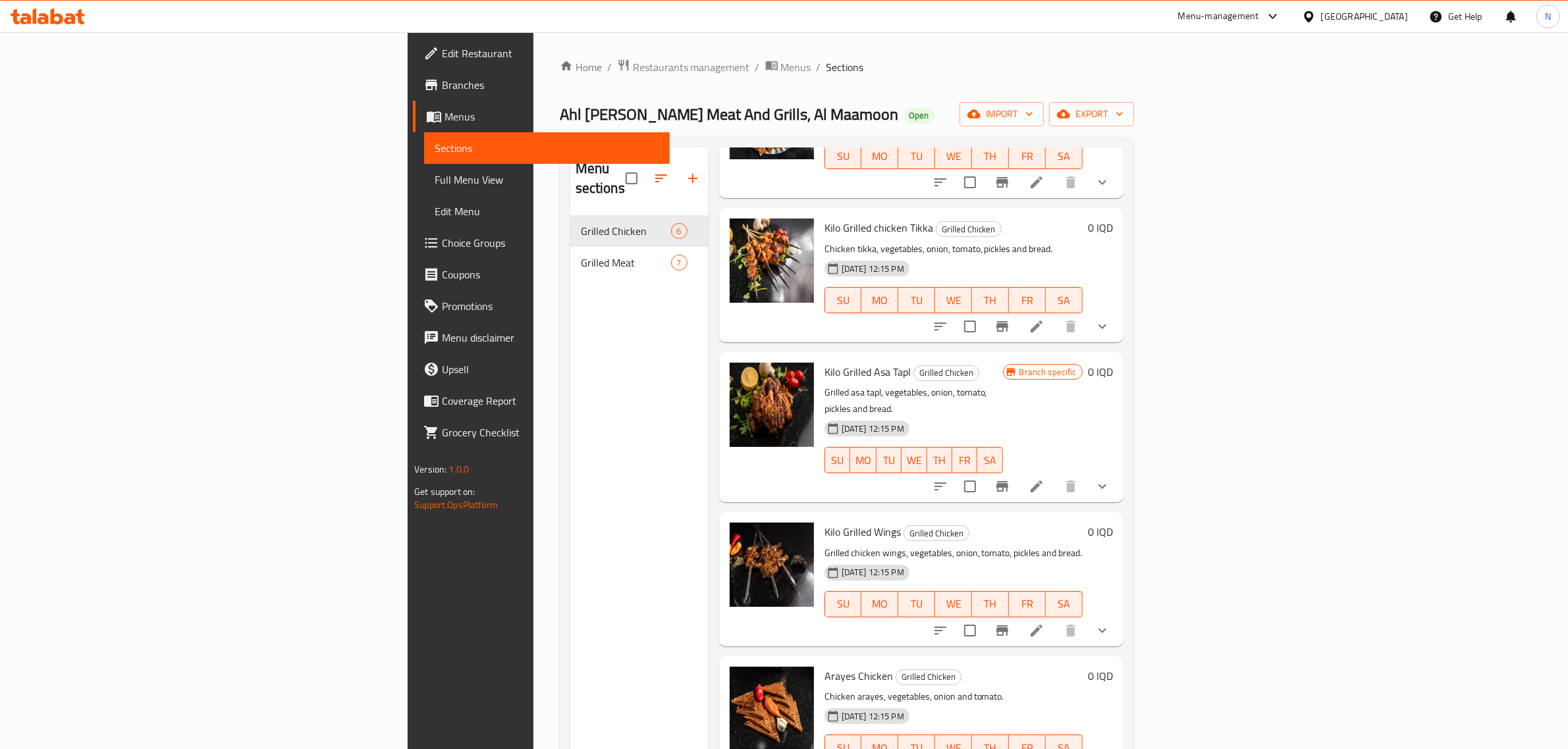
click at [442, 89] on span "Branches" at bounding box center [550, 86] width 217 height 16
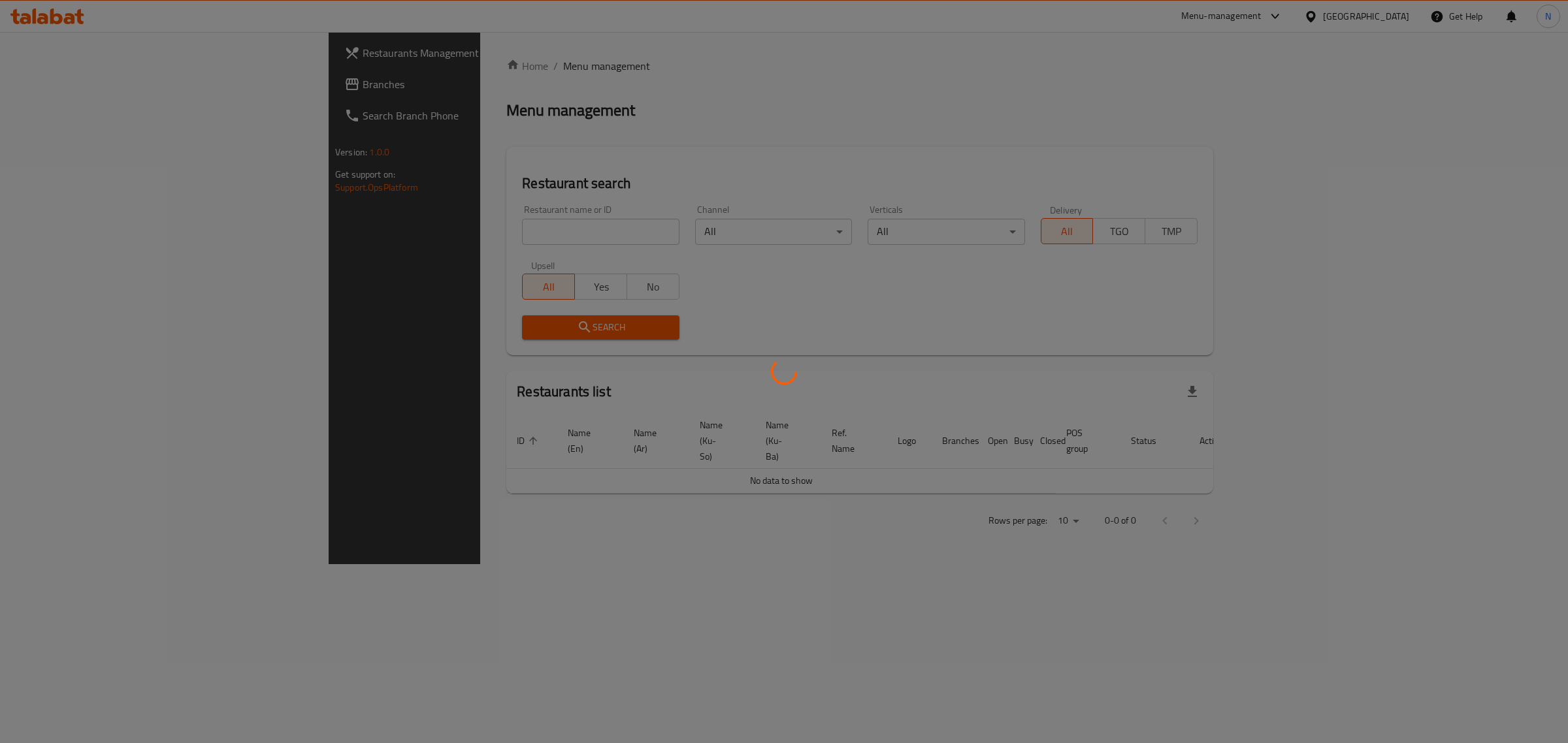
click at [491, 233] on div at bounding box center [784, 372] width 1568 height 743
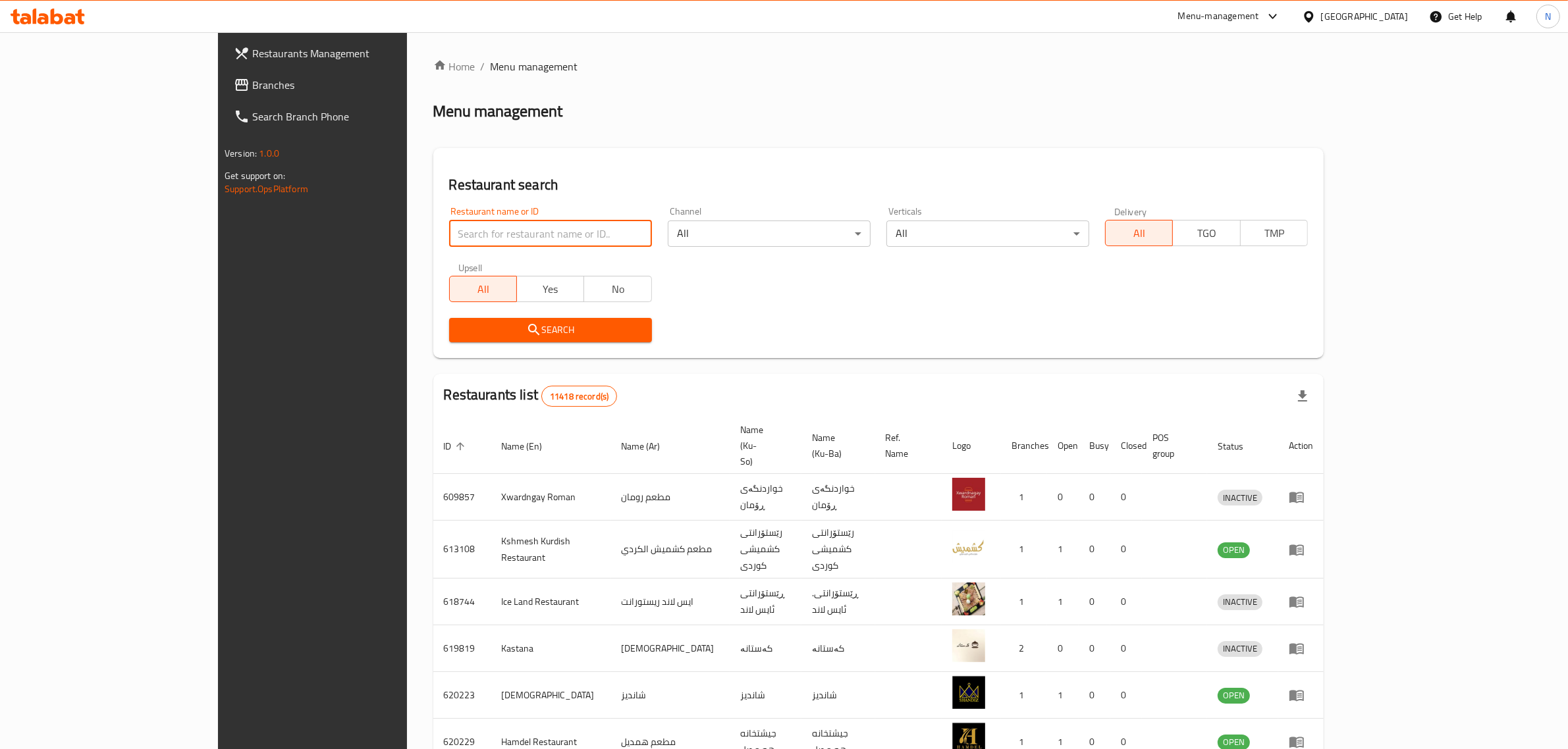
click at [494, 235] on input "search" at bounding box center [550, 233] width 203 height 26
type input "دعدوش"
click button "Search" at bounding box center [550, 329] width 203 height 24
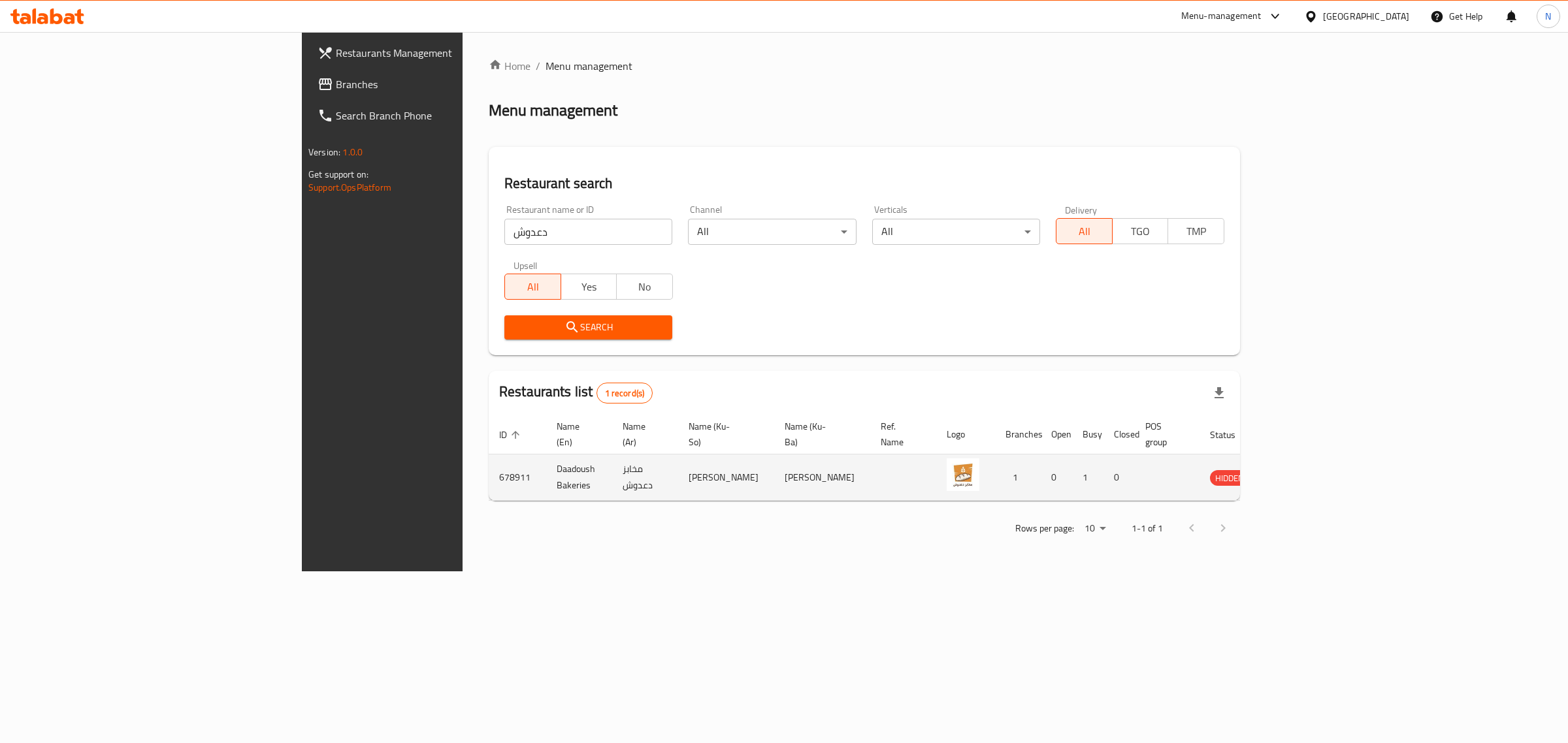
click at [546, 463] on td "Daadoush Bakeries" at bounding box center [579, 478] width 66 height 46
copy td "Daadoush Bakeries"
click at [43, 13] on icon at bounding box center [47, 17] width 74 height 16
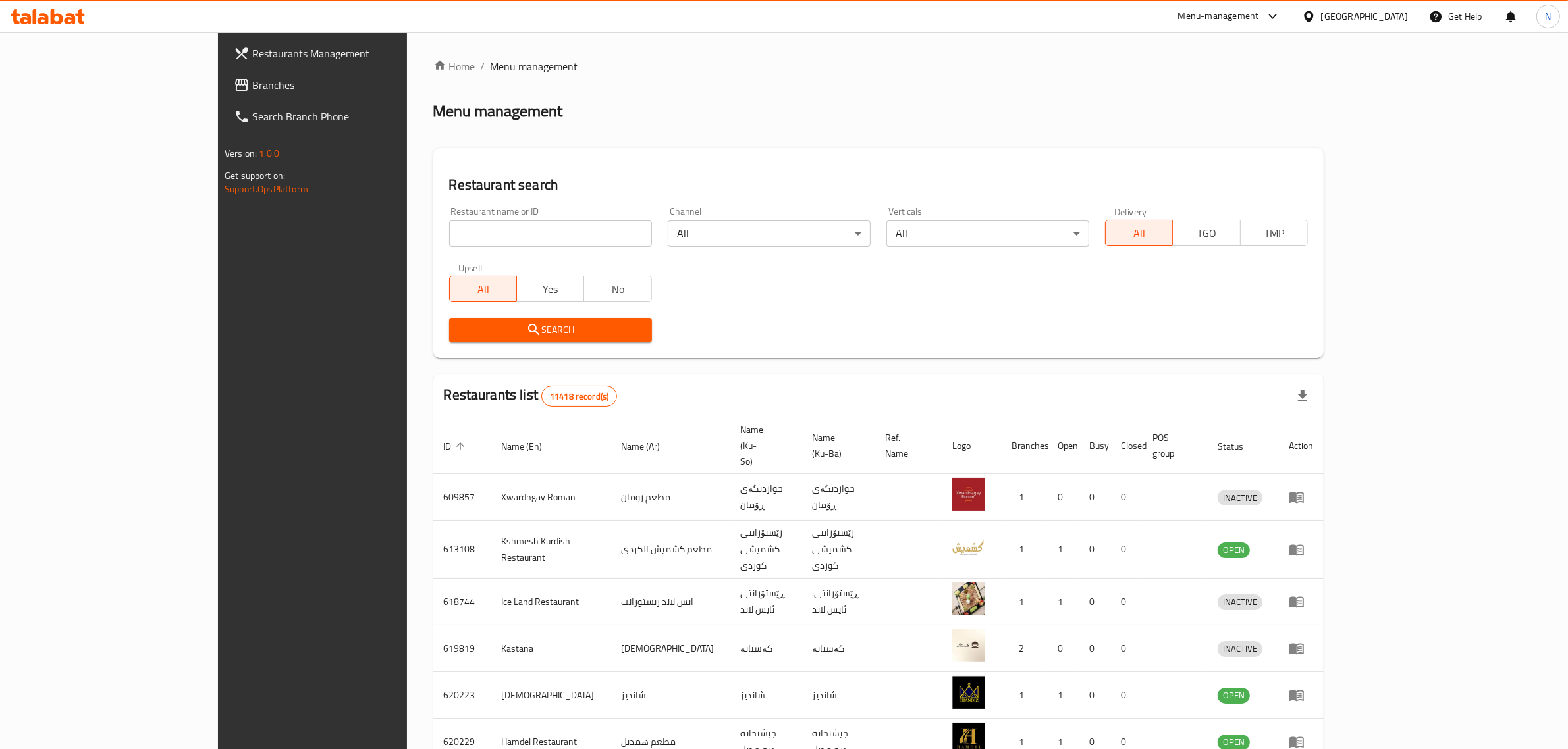
click at [476, 224] on input "search" at bounding box center [550, 233] width 203 height 26
paste input "696491"
type input "696491"
click at [501, 331] on span "Search" at bounding box center [550, 330] width 182 height 16
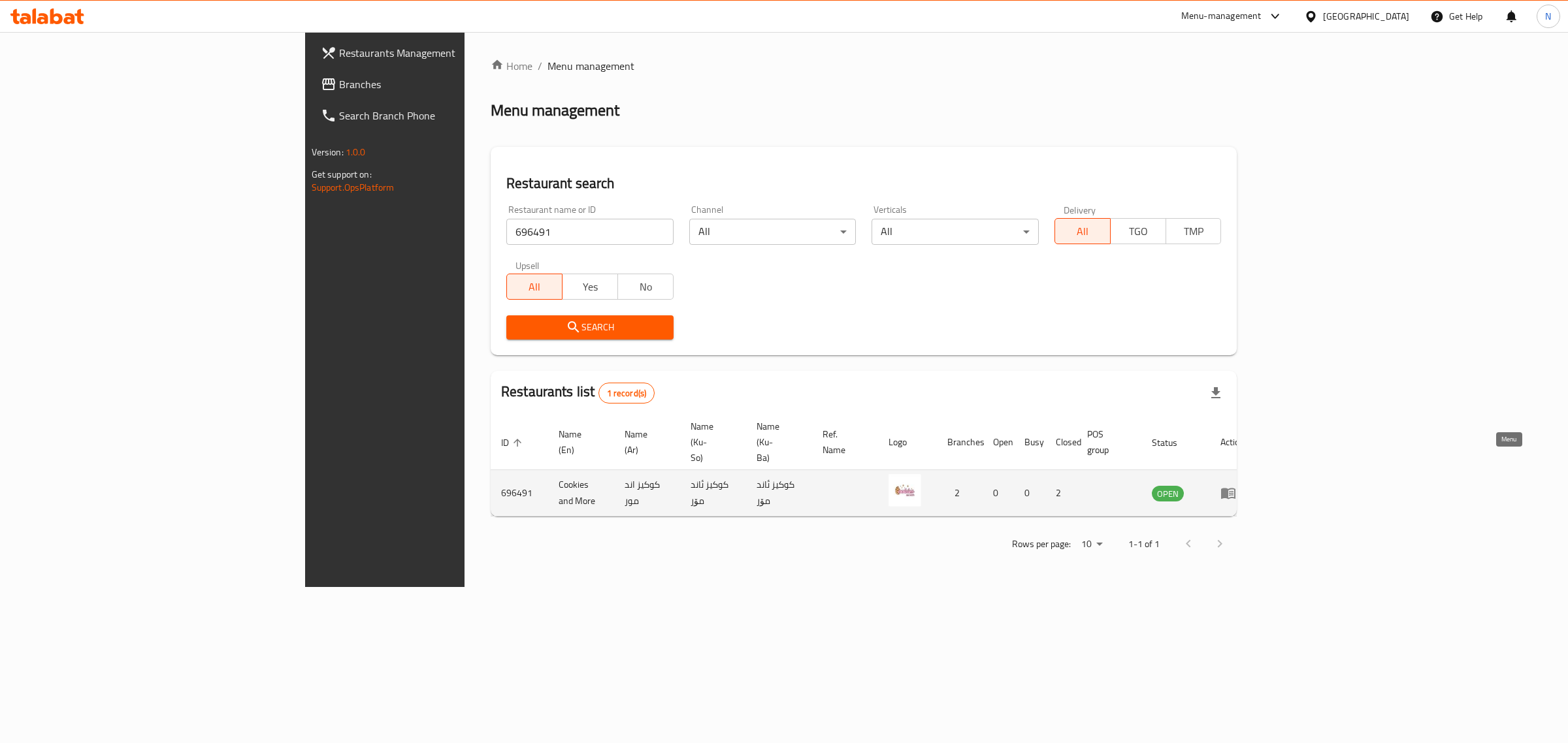
click at [1236, 485] on icon "enhanced table" at bounding box center [1228, 493] width 16 height 16
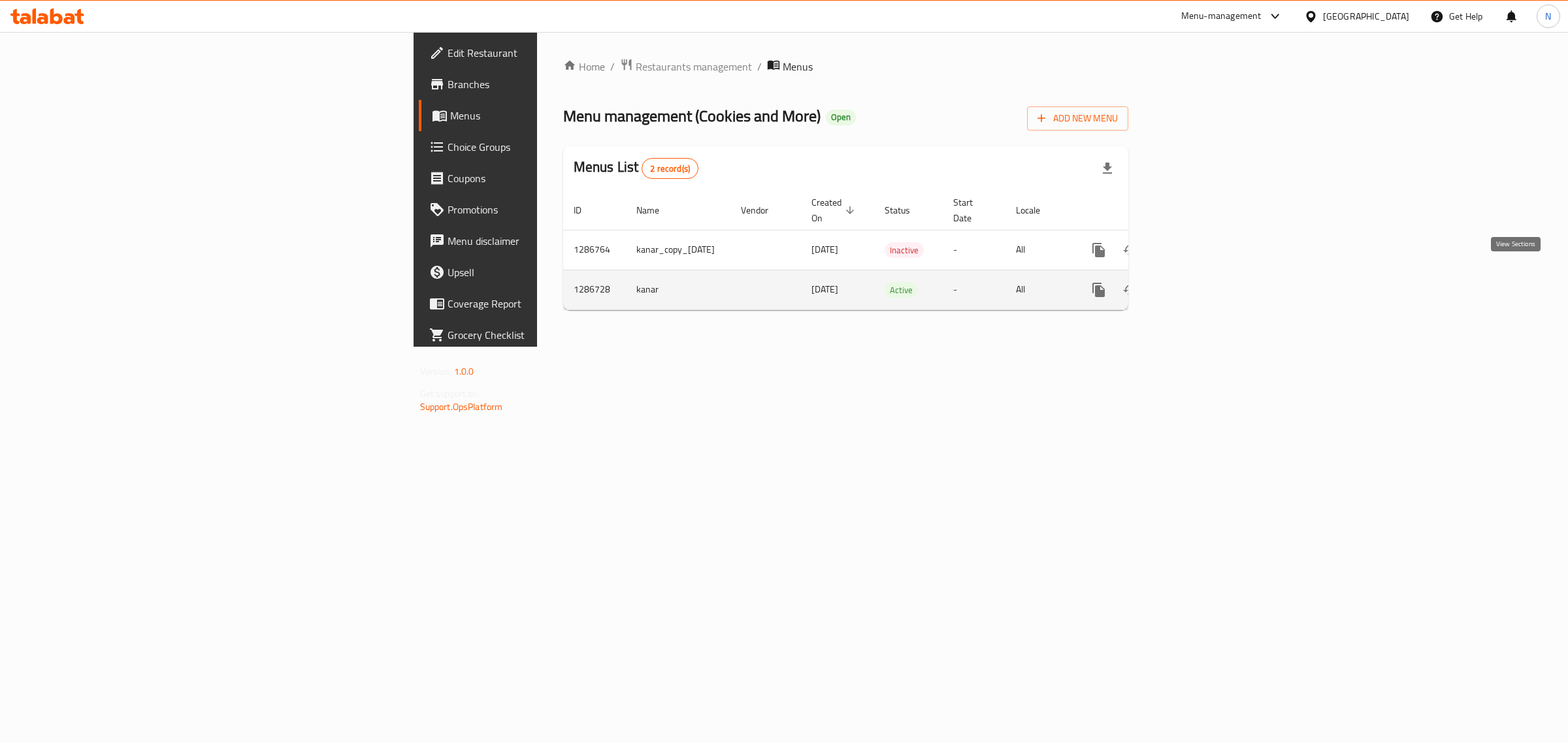
click at [1201, 282] on icon "enhanced table" at bounding box center [1193, 290] width 16 height 16
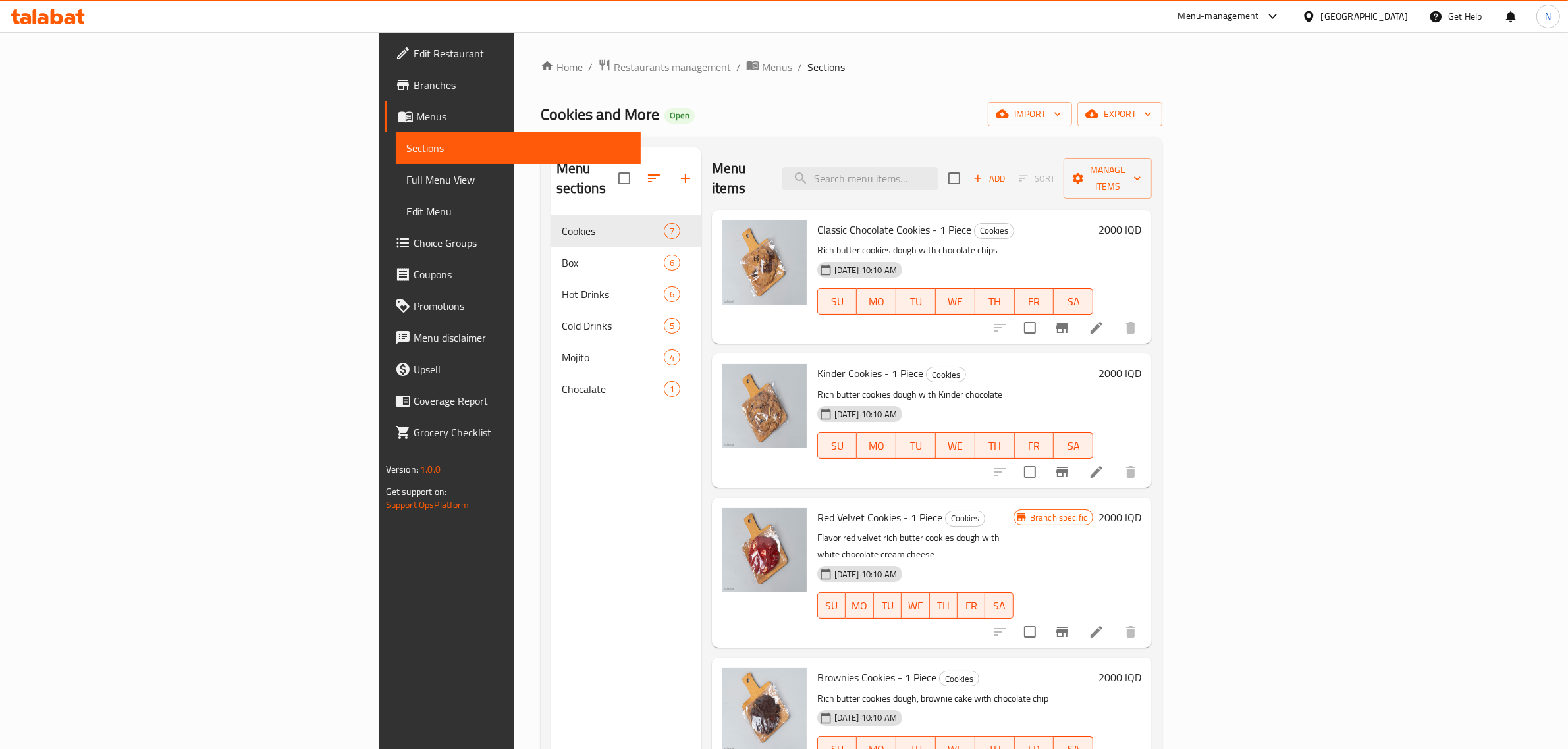
click at [413, 77] on span "Branches" at bounding box center [521, 86] width 217 height 16
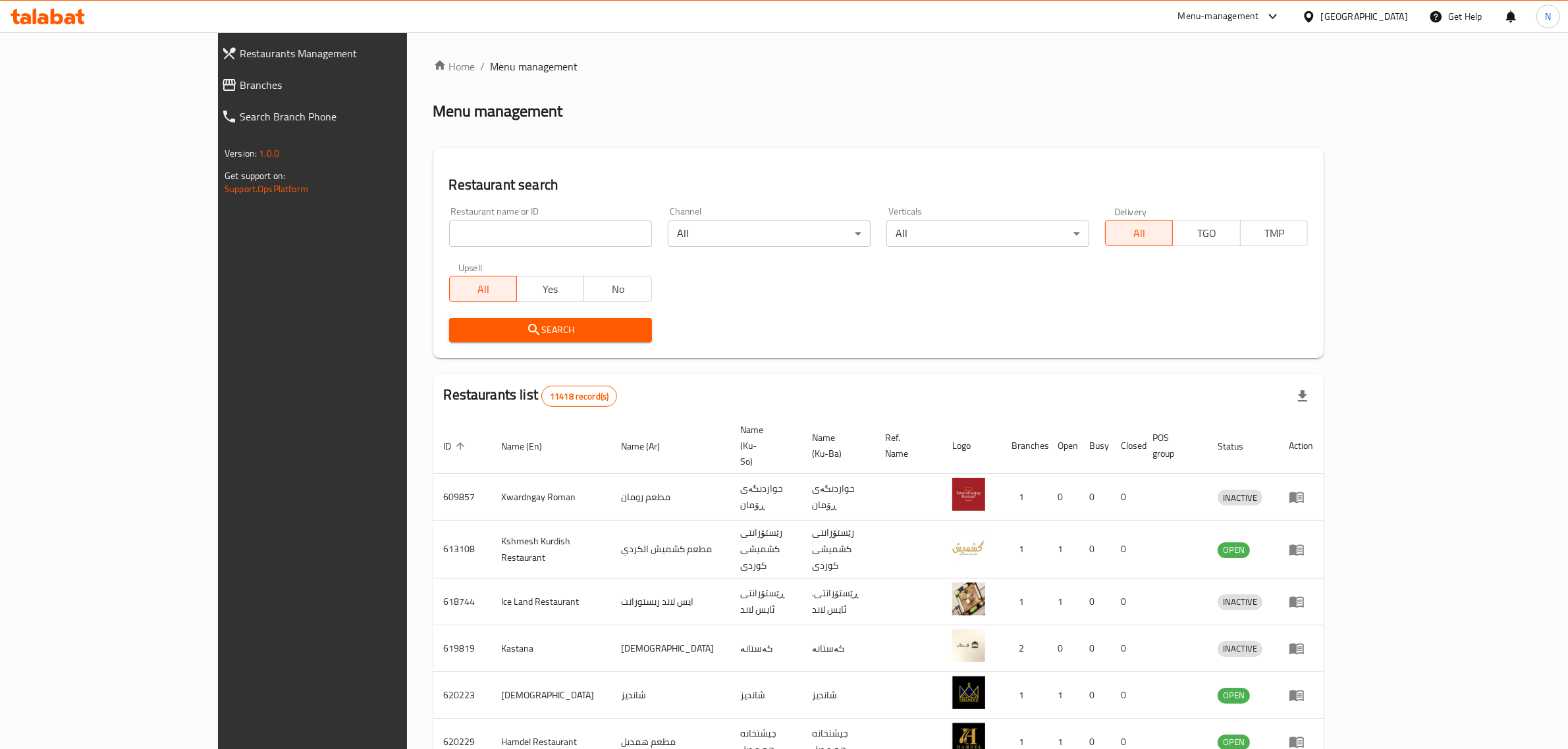
click at [511, 238] on input "search" at bounding box center [550, 233] width 203 height 26
paste input "701057"
type input "701057"
click at [539, 334] on span "Search" at bounding box center [550, 330] width 182 height 16
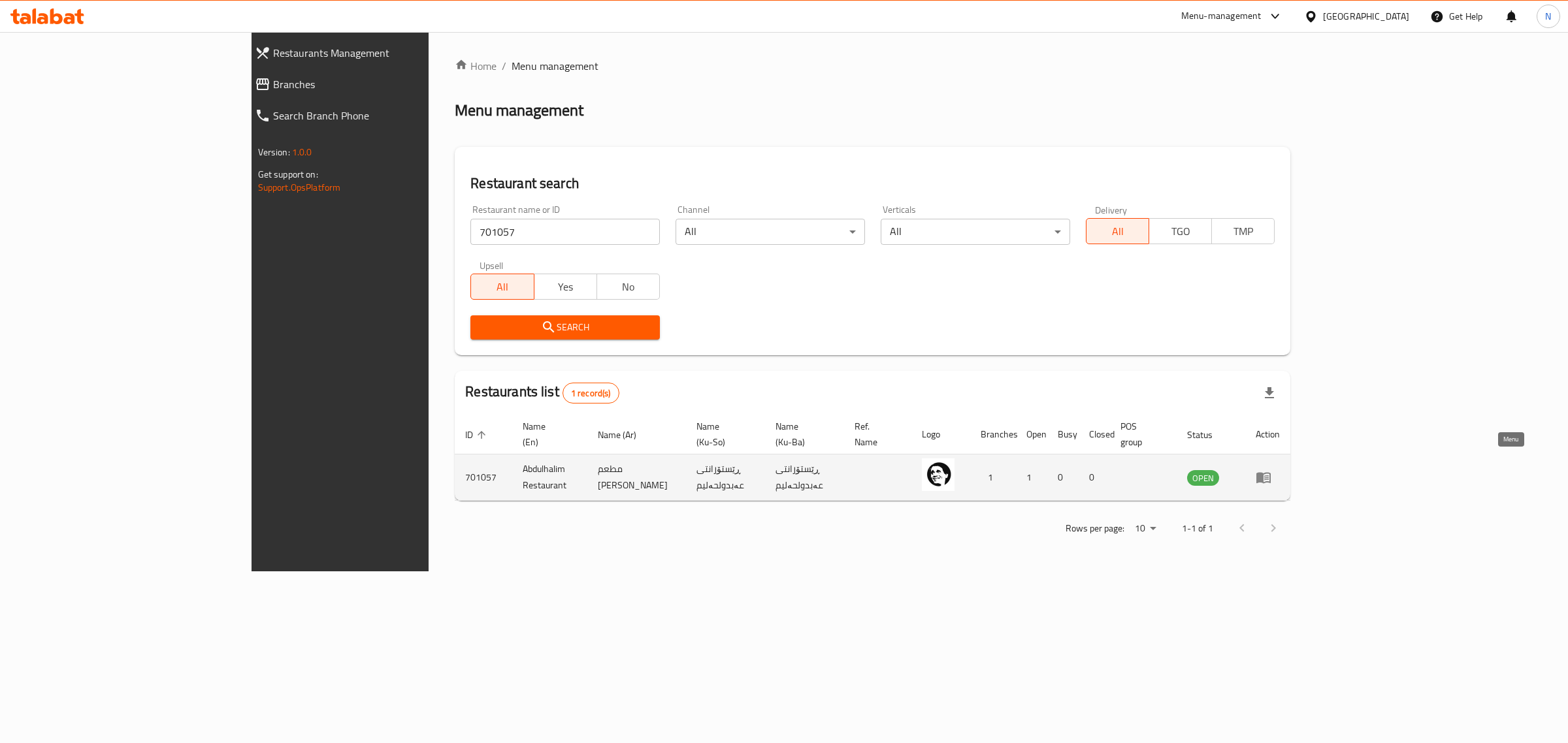
click at [1271, 470] on icon "enhanced table" at bounding box center [1263, 478] width 16 height 16
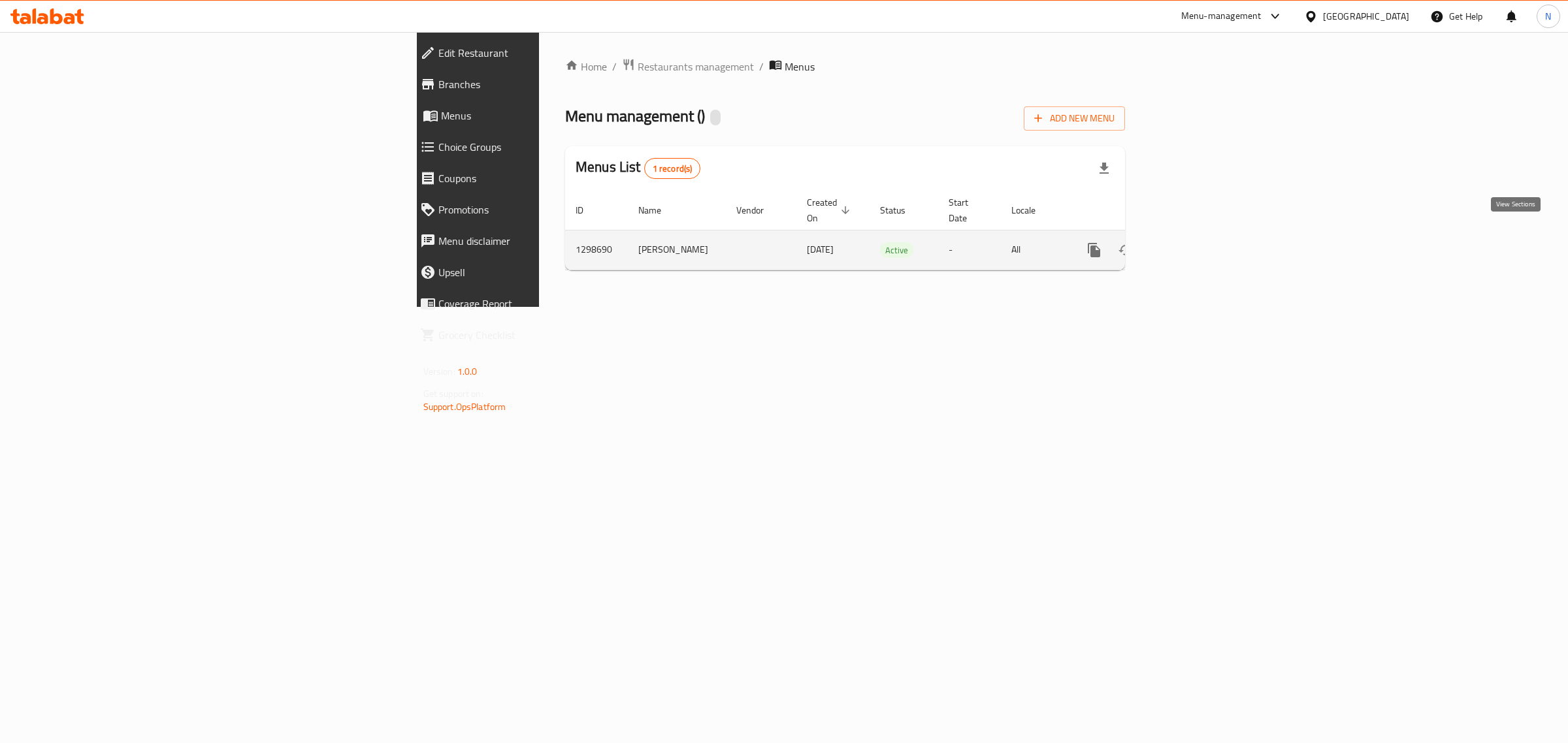
click at [1196, 242] on icon "enhanced table" at bounding box center [1188, 250] width 16 height 16
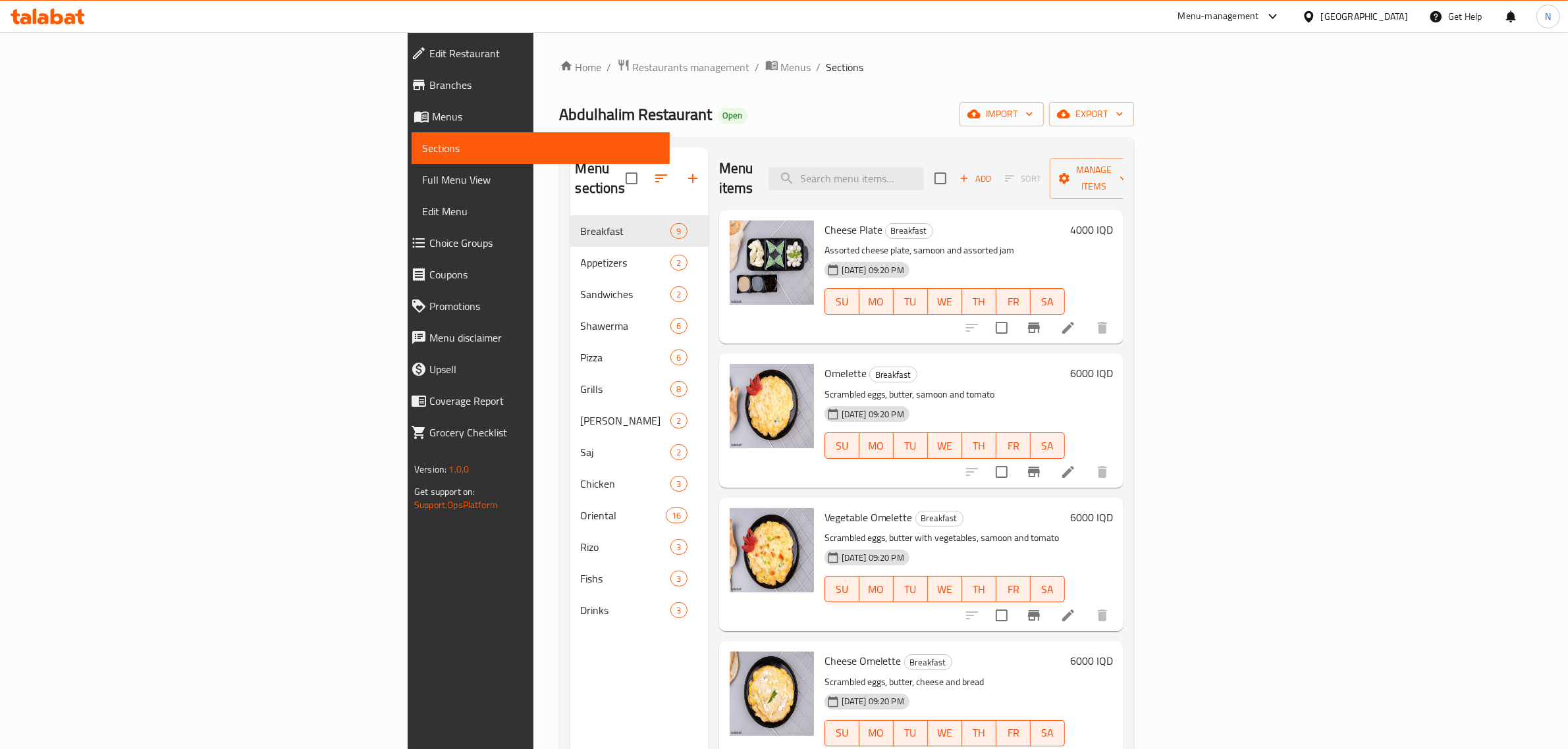
click at [430, 90] on span "Branches" at bounding box center [544, 86] width 230 height 16
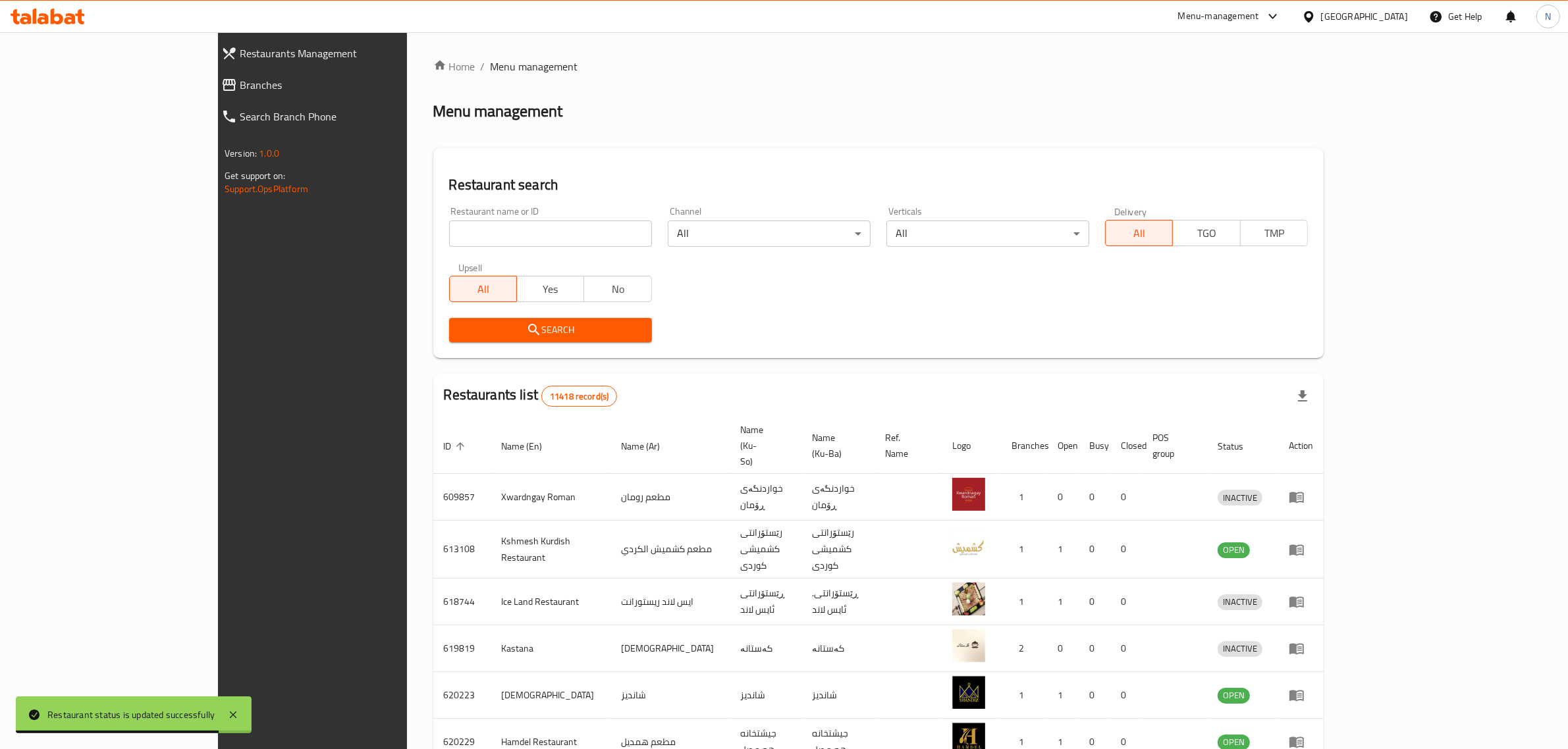
click at [498, 224] on input "search" at bounding box center [550, 233] width 203 height 26
paste input "700097"
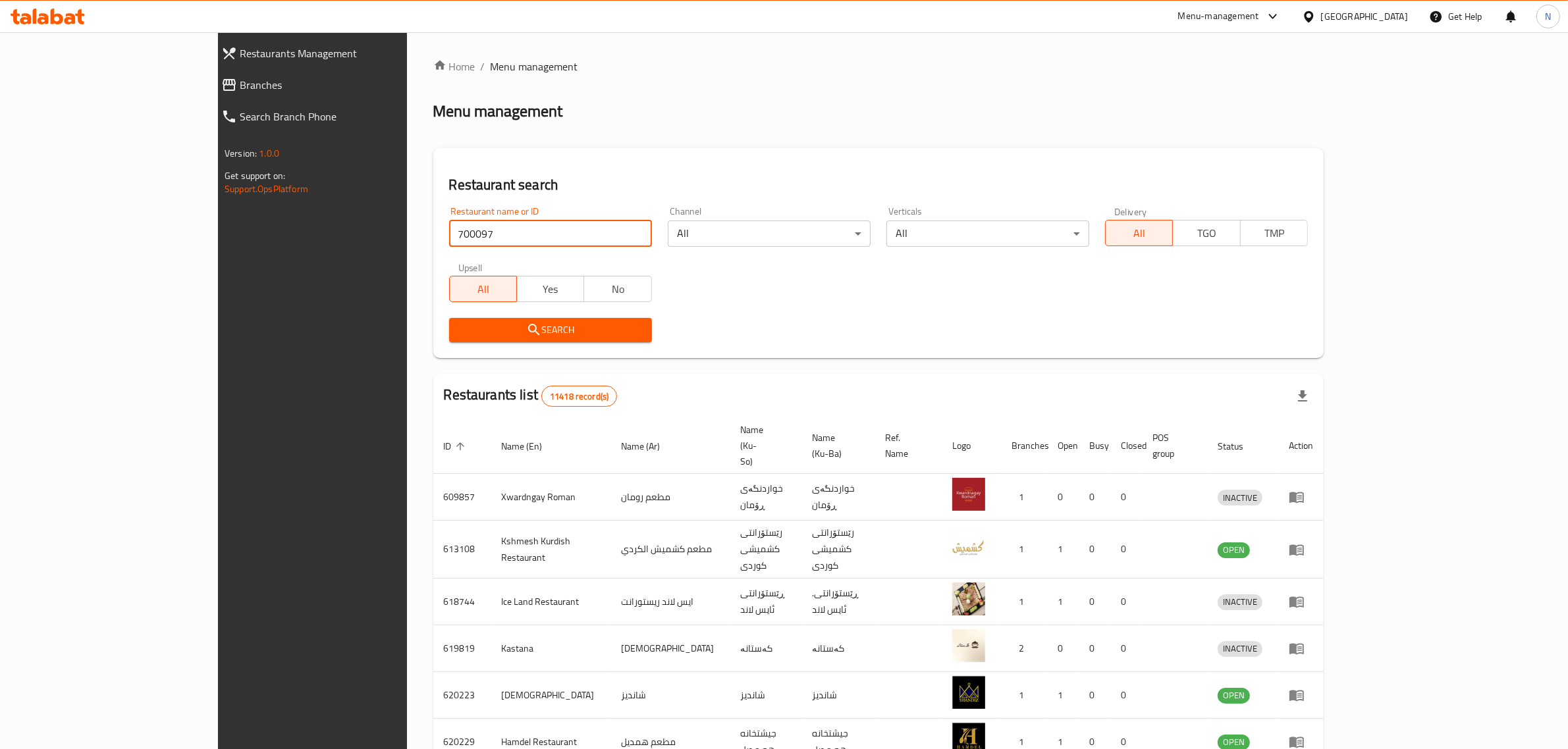
type input "700097"
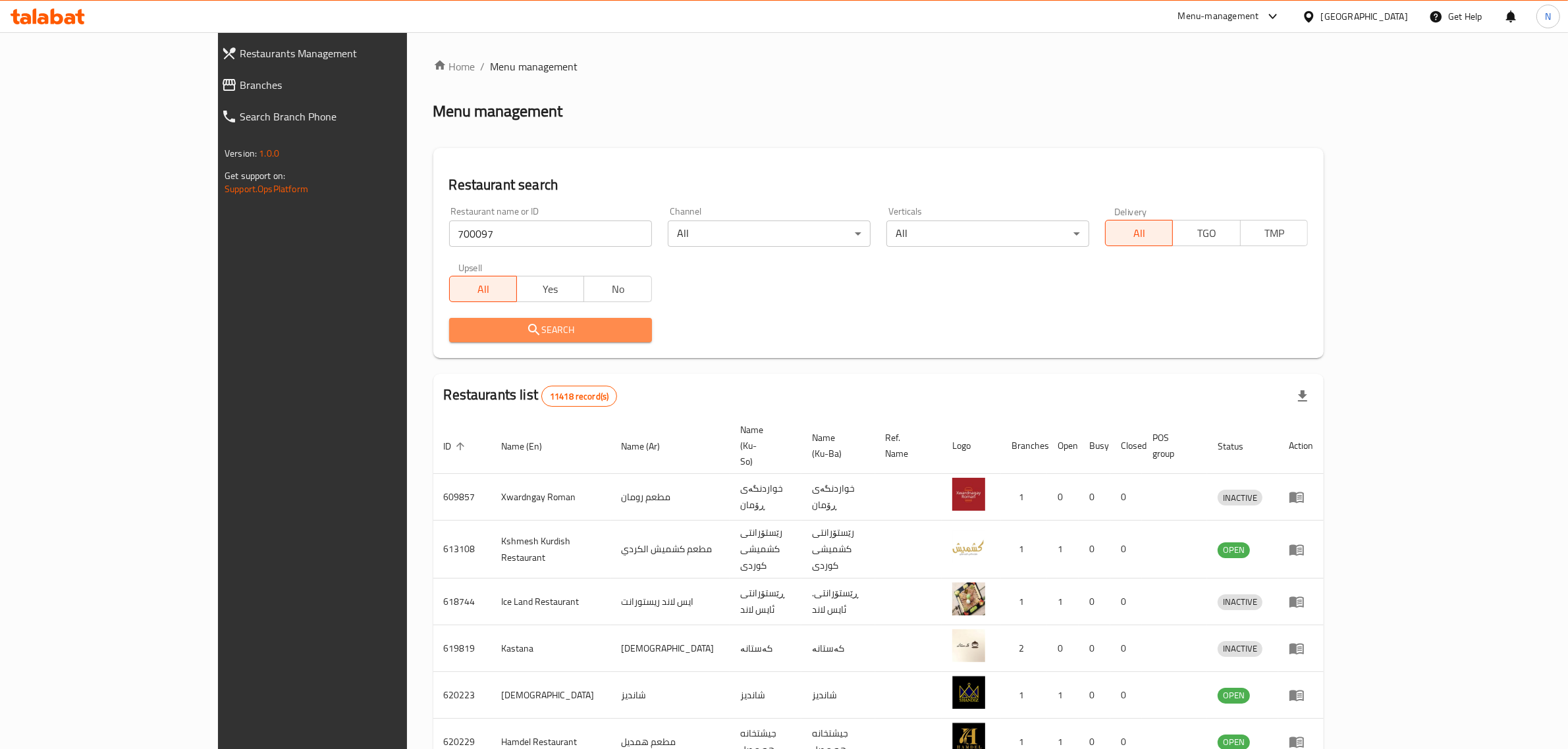
click at [518, 336] on span "Search" at bounding box center [550, 330] width 182 height 16
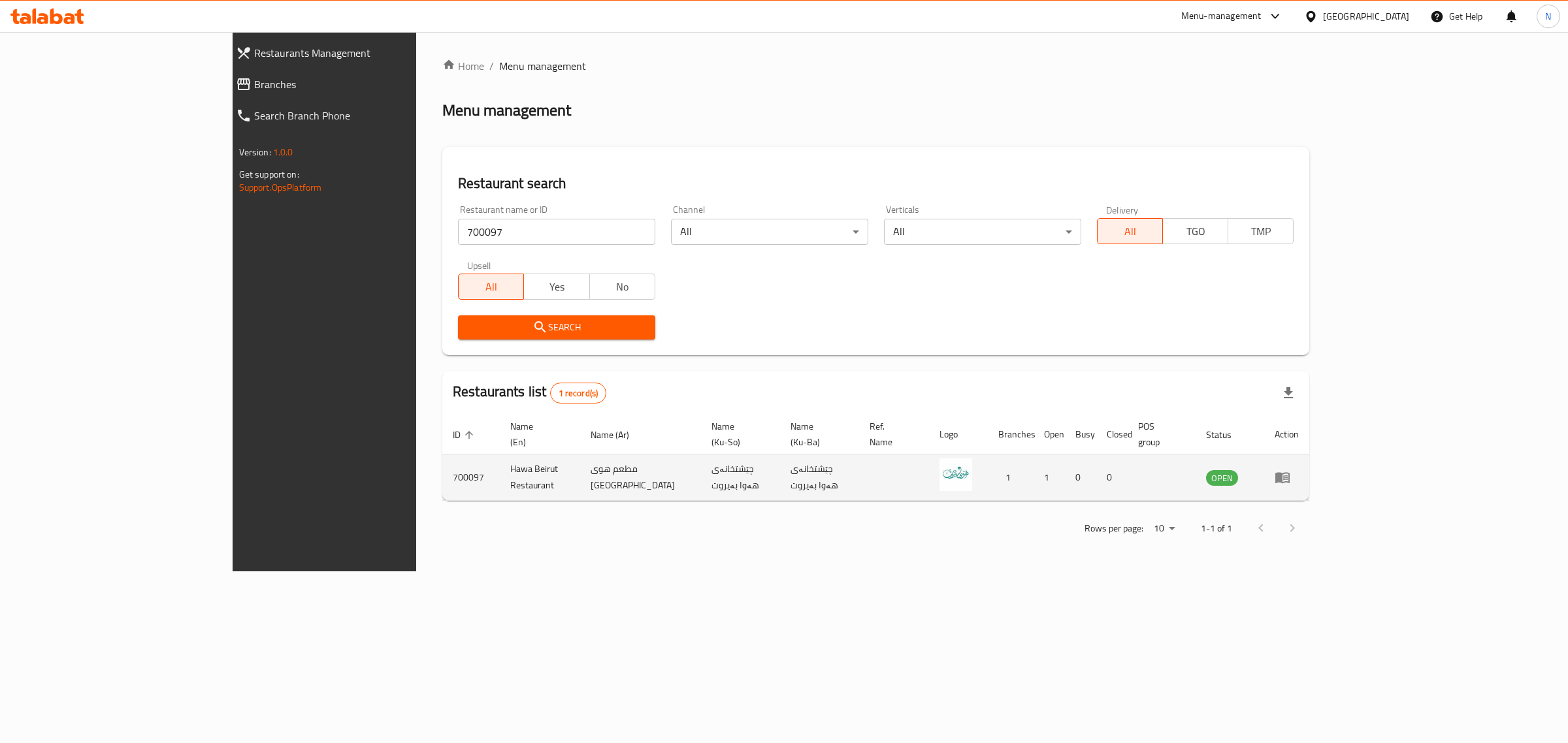
click at [1289, 472] on icon "enhanced table" at bounding box center [1282, 478] width 14 height 11
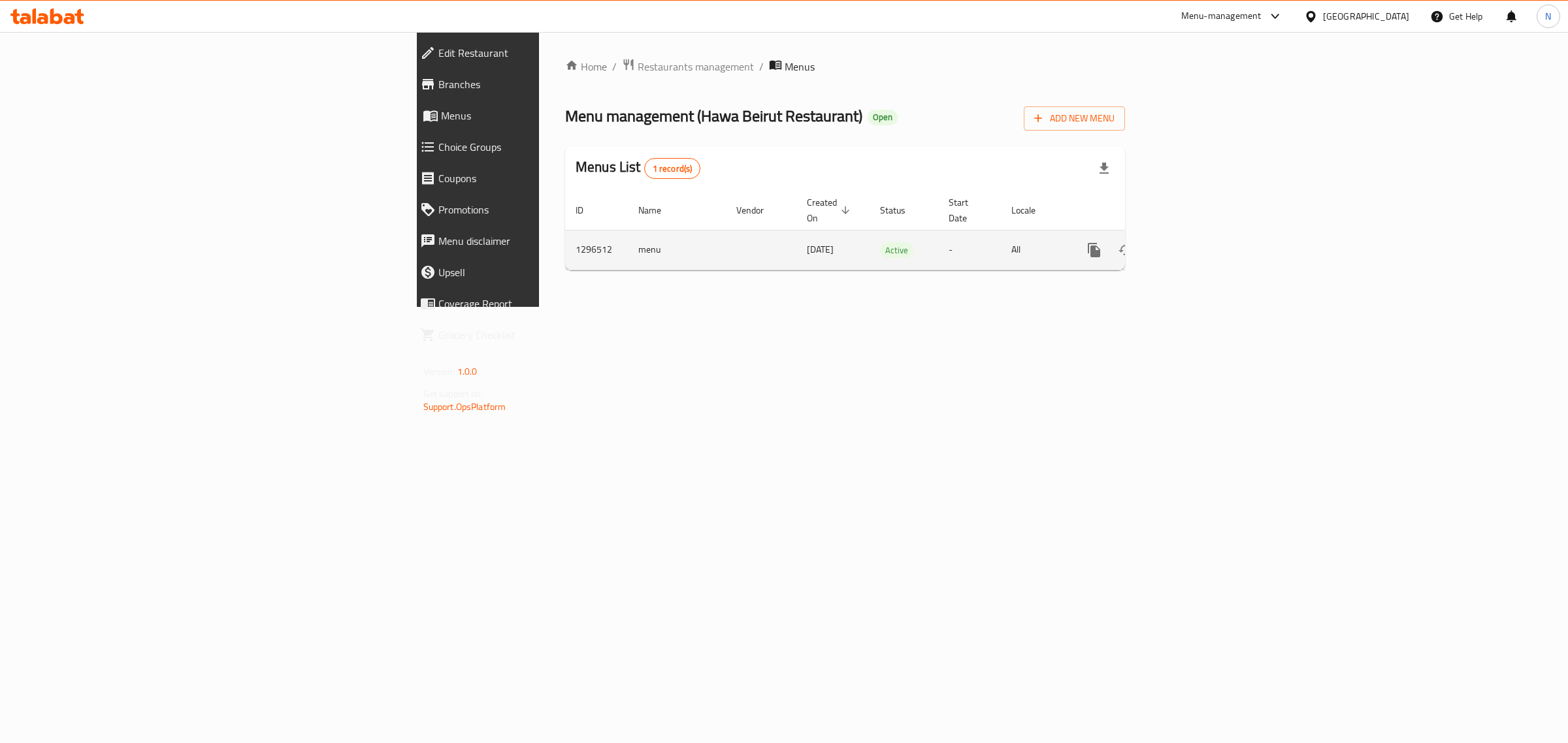
click at [1214, 230] on td "enhanced table" at bounding box center [1141, 249] width 147 height 40
click at [1196, 244] on icon "enhanced table" at bounding box center [1188, 250] width 16 height 16
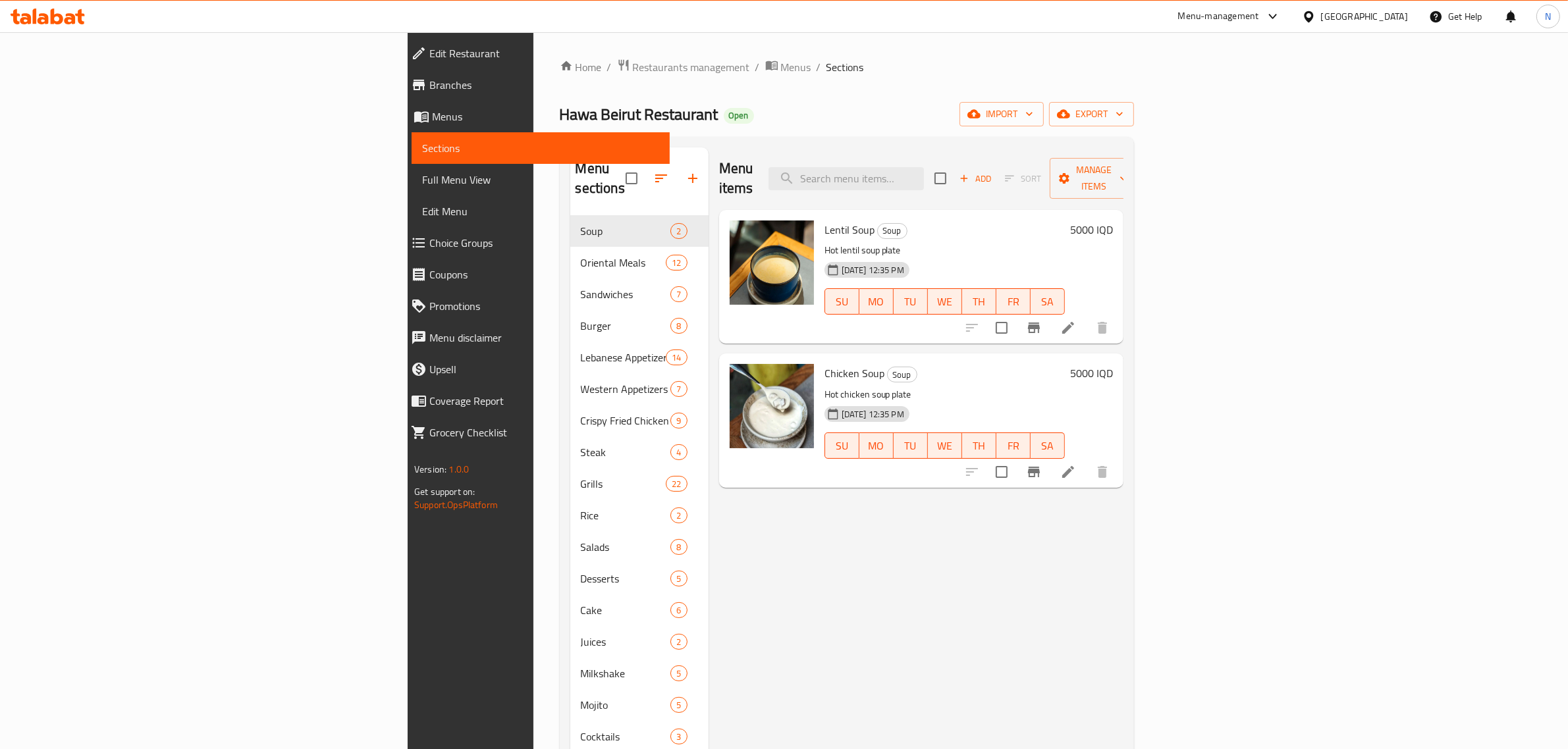
click at [430, 92] on span "Branches" at bounding box center [544, 86] width 230 height 16
